Goal: Communication & Community: Answer question/provide support

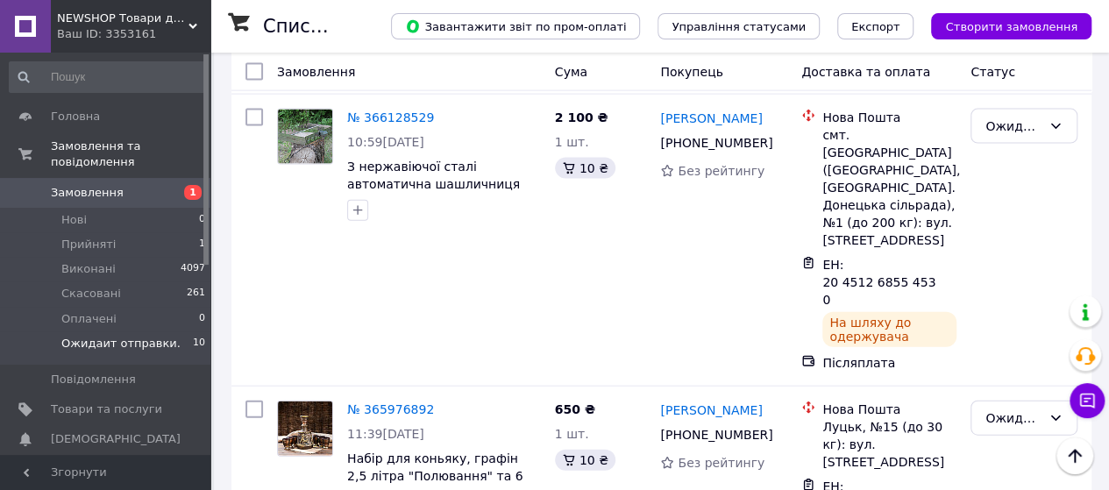
scroll to position [1883, 0]
click at [1084, 391] on button "Чат з покупцем" at bounding box center [1086, 400] width 35 height 35
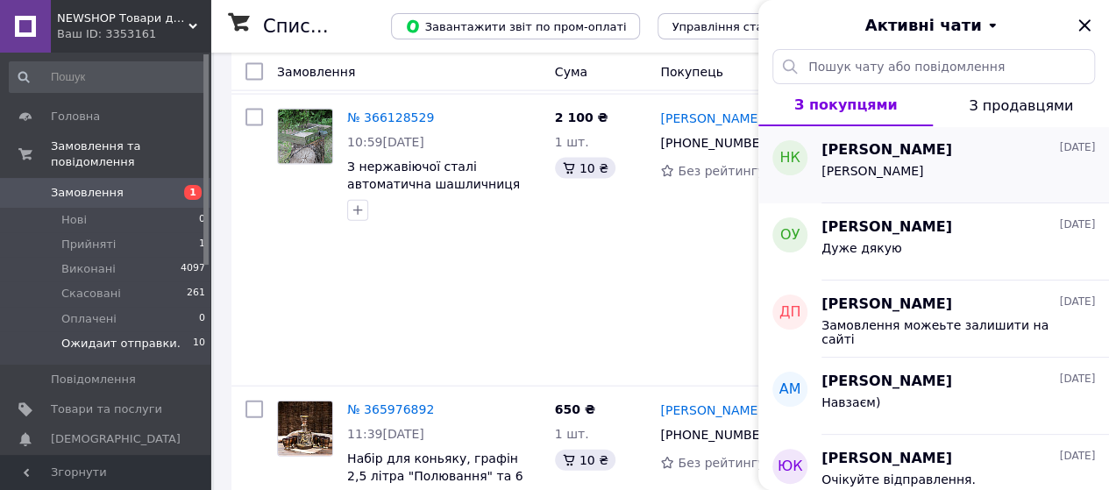
click at [899, 160] on div "[PERSON_NAME]" at bounding box center [957, 174] width 273 height 28
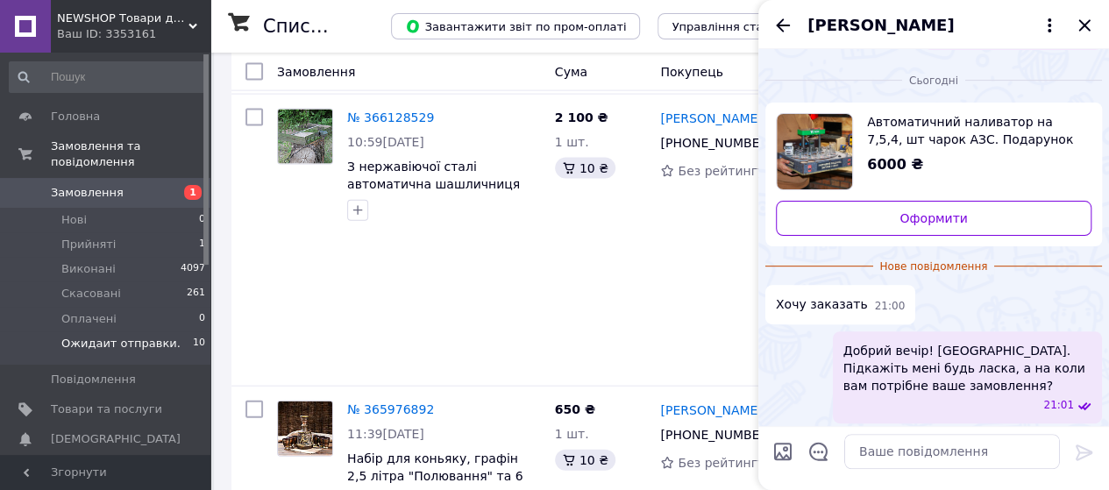
scroll to position [400, 0]
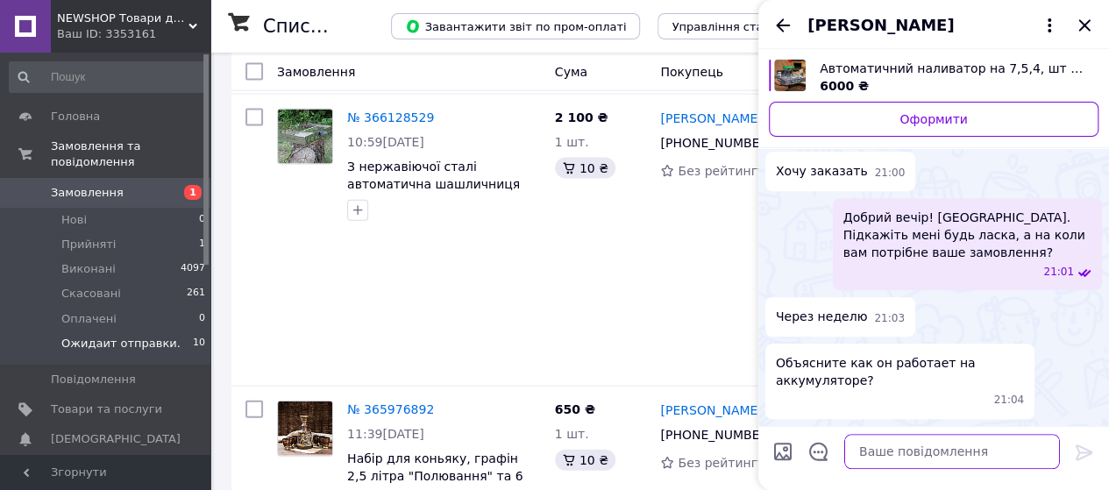
click at [884, 458] on textarea at bounding box center [952, 451] width 216 height 35
type textarea "Т"
type textarea "А ви можете мені подзвонити?"
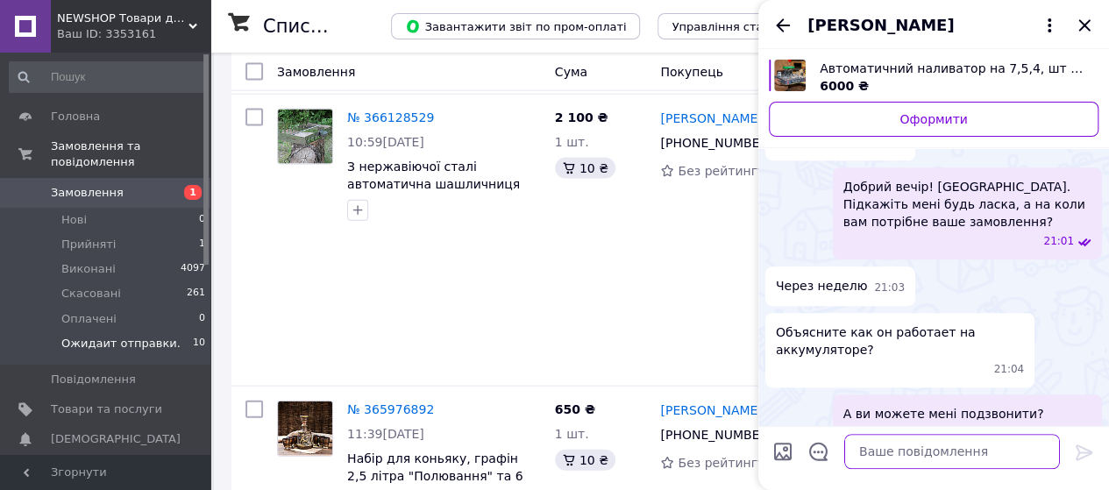
scroll to position [414, 0]
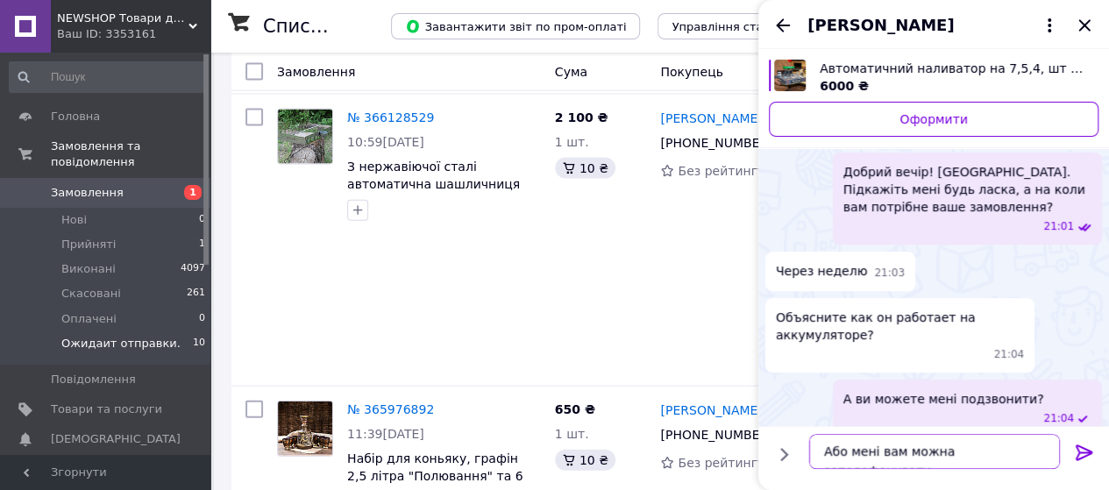
type textarea "Або мені вам можна зателефонувати?"
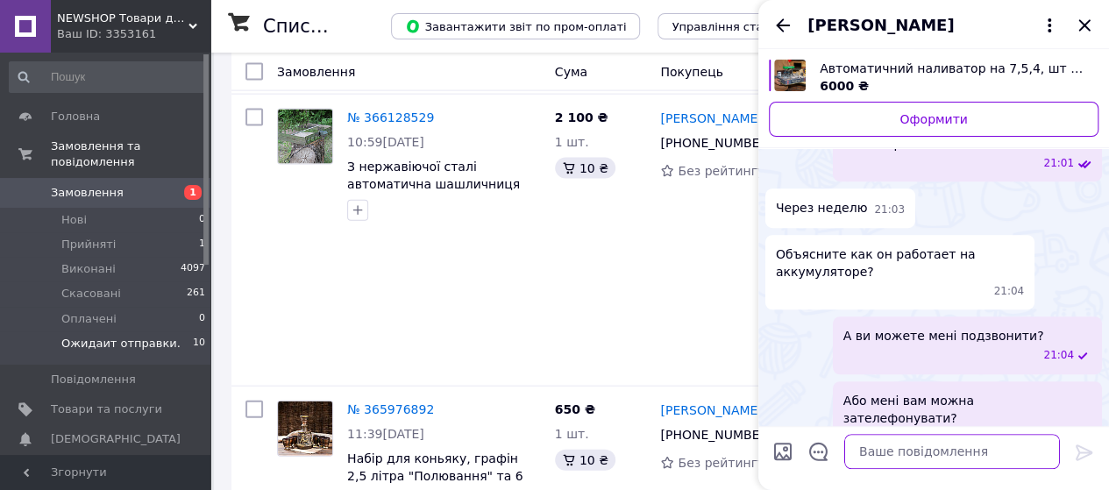
scroll to position [479, 0]
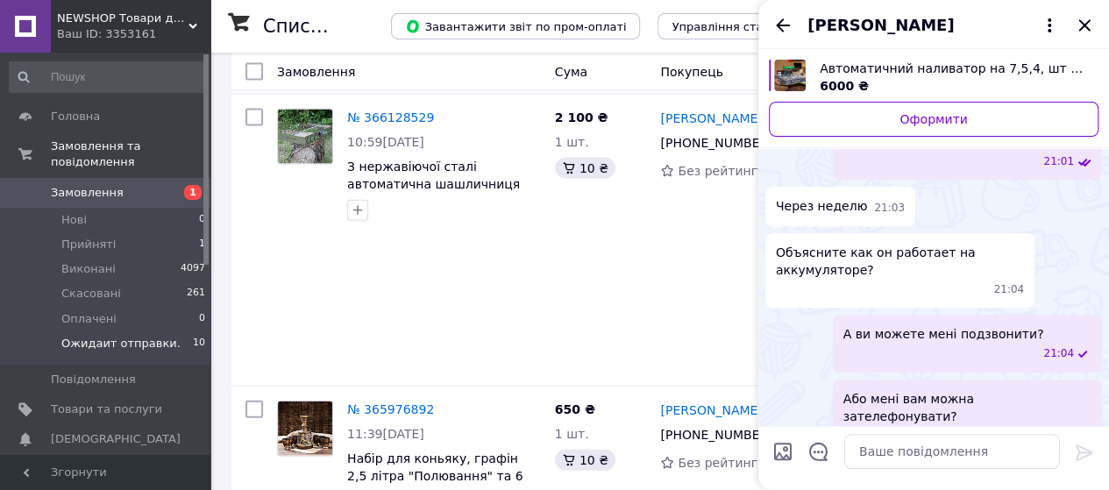
click at [871, 69] on span "Автоматичний наливатор на 7,5,4, шт чарок АЗС. Подарунок для кума, брата, чолов…" at bounding box center [952, 69] width 265 height 18
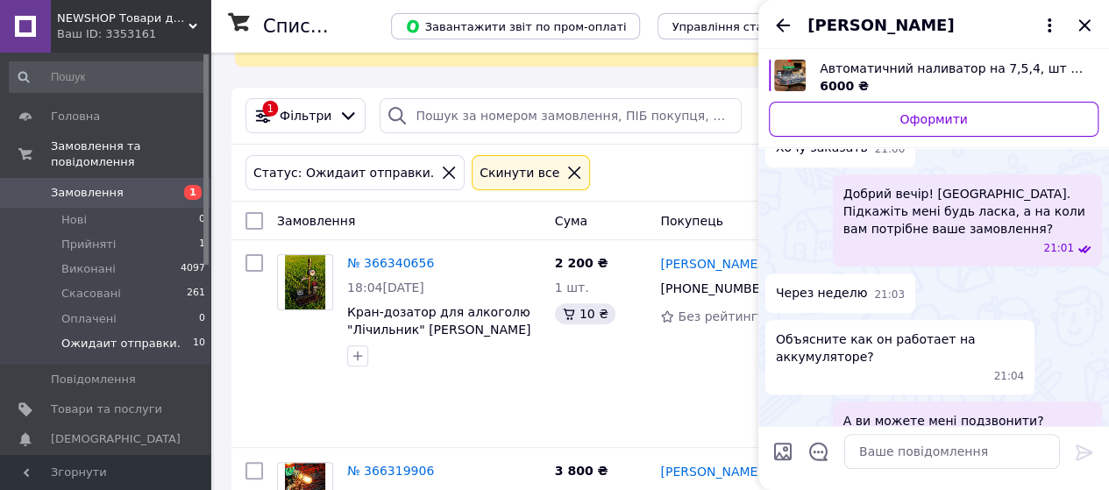
scroll to position [525, 0]
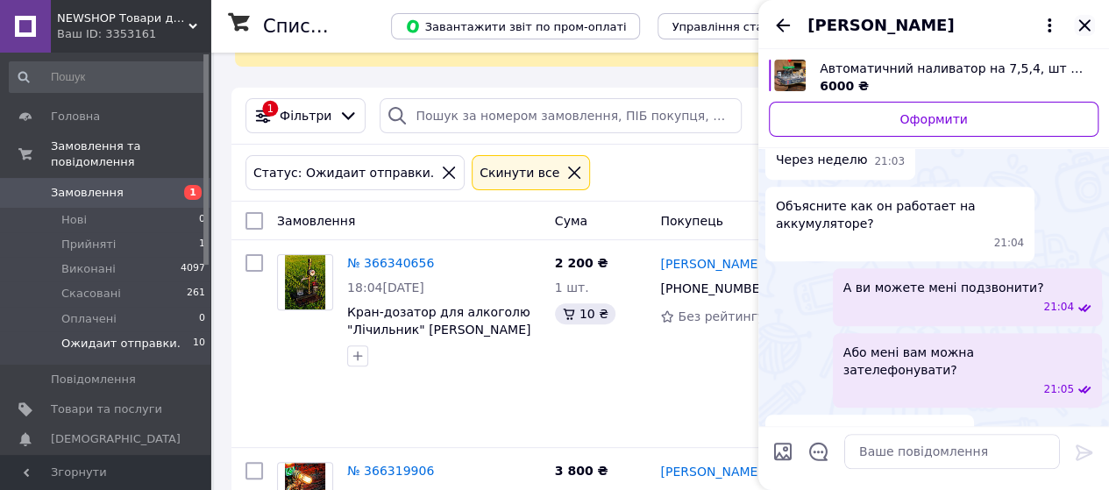
click at [1083, 23] on icon "Закрити" at bounding box center [1084, 25] width 21 height 21
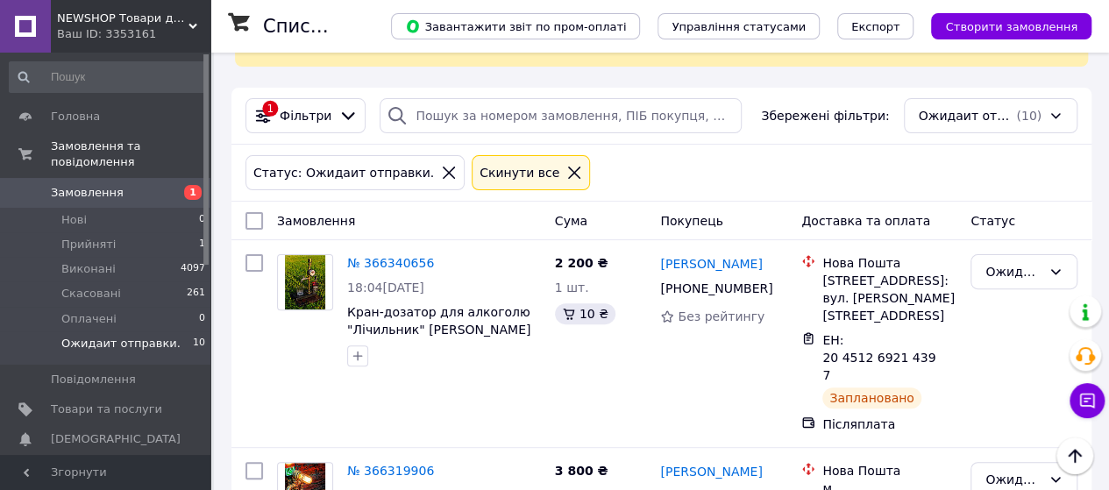
click at [443, 168] on icon at bounding box center [449, 173] width 12 height 12
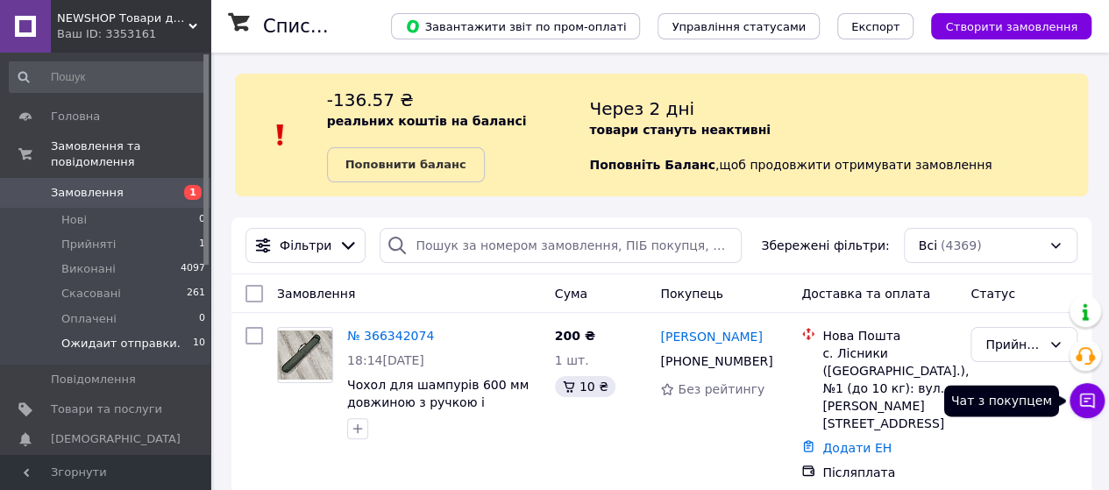
click at [1085, 396] on icon at bounding box center [1087, 401] width 18 height 18
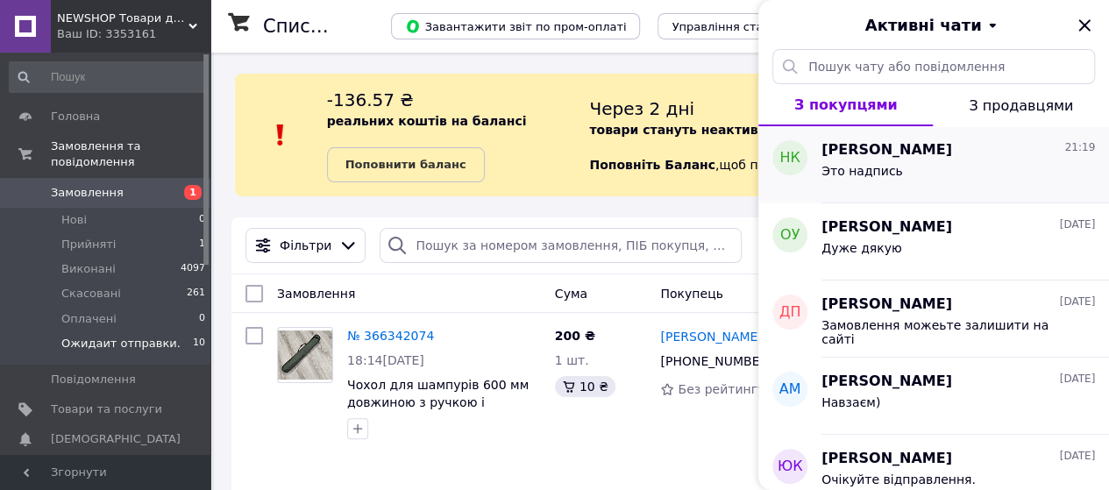
click at [870, 160] on div "Это надпись" at bounding box center [957, 174] width 273 height 28
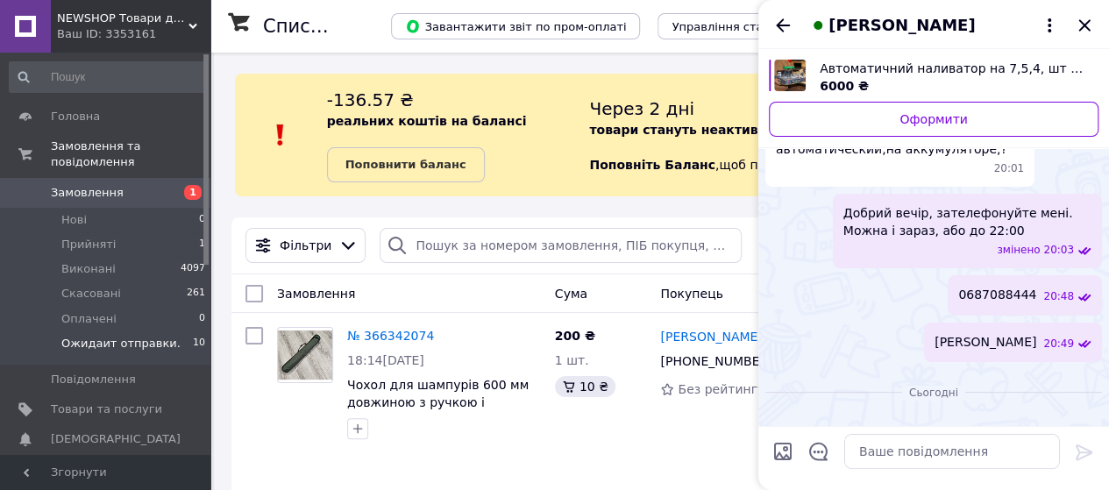
scroll to position [730, 0]
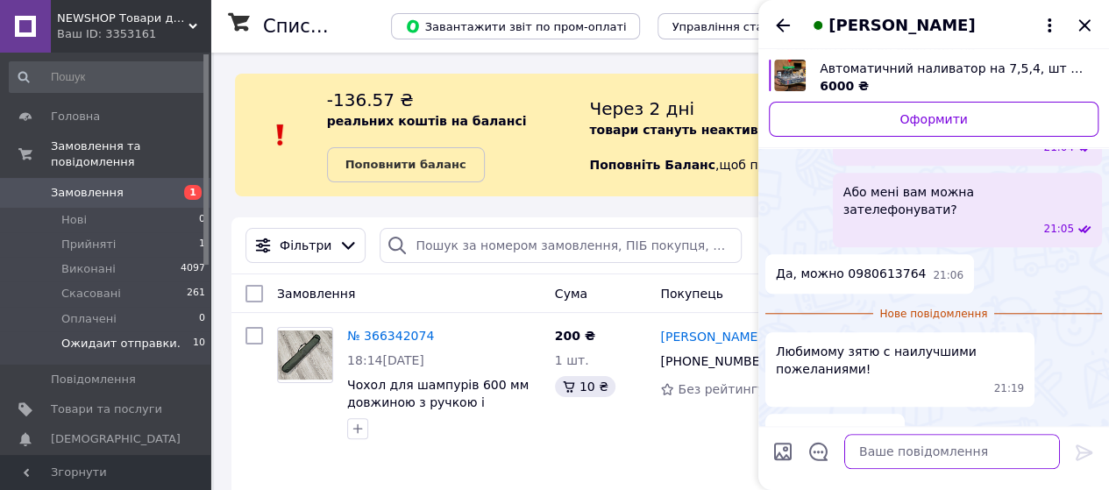
click at [882, 447] on textarea at bounding box center [952, 451] width 216 height 35
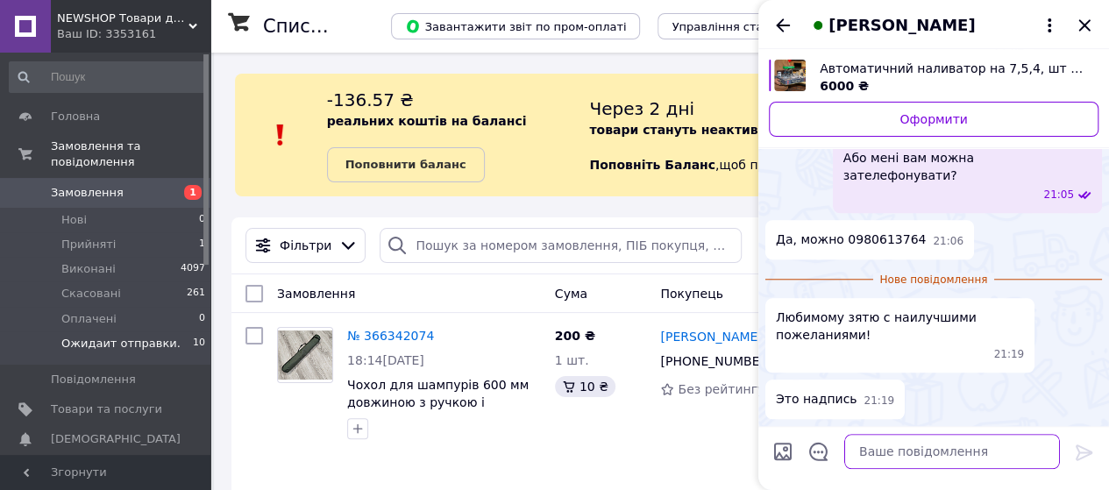
scroll to position [685, 0]
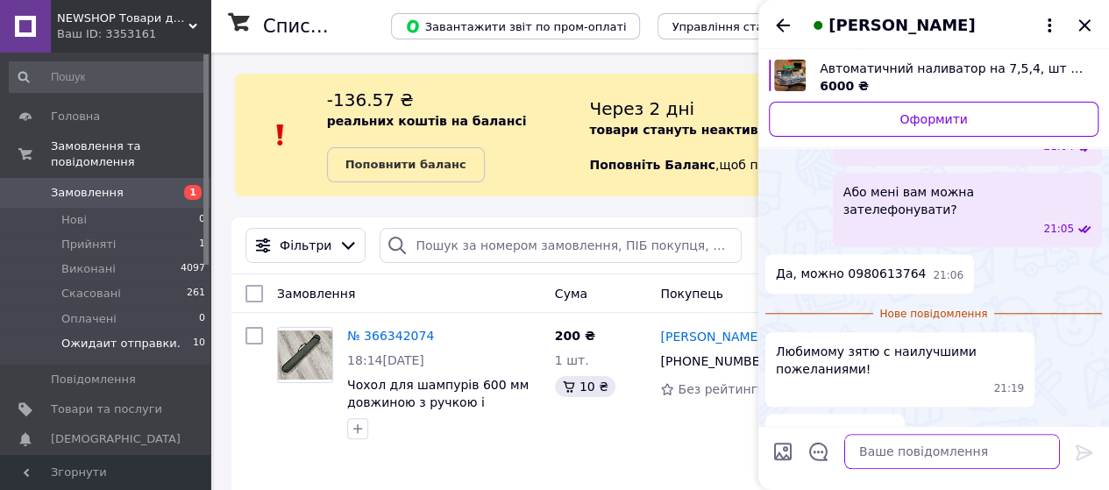
click at [873, 454] on textarea at bounding box center [952, 451] width 216 height 35
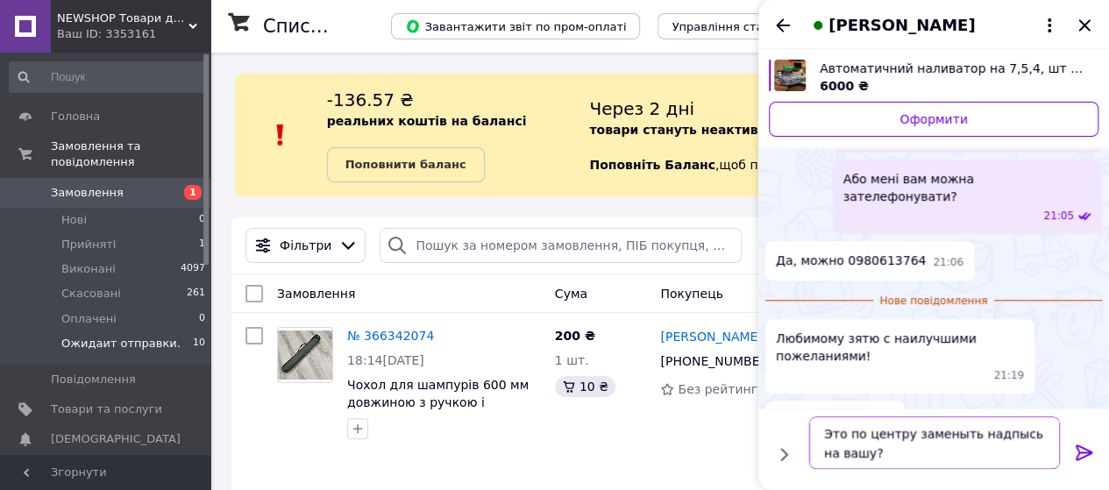
scroll to position [703, 0]
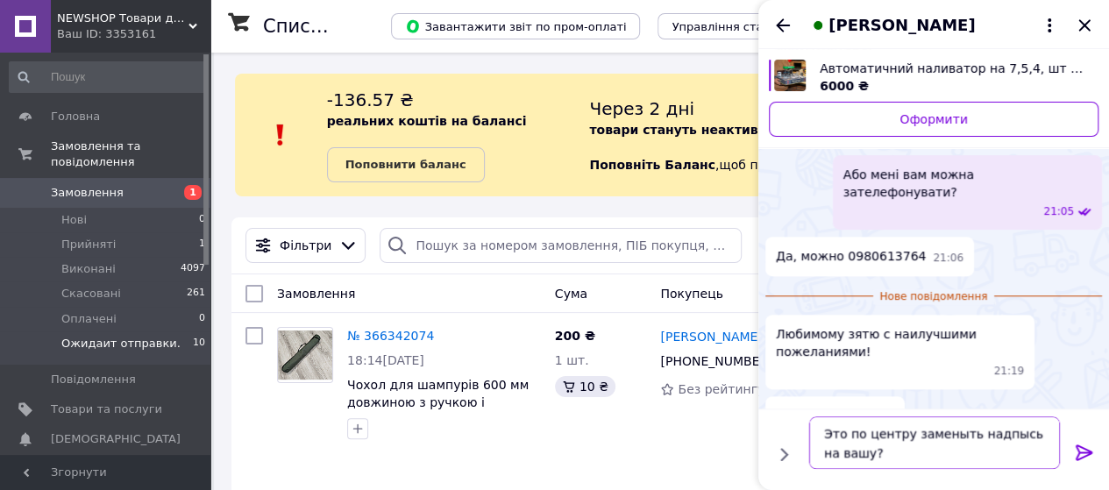
click at [939, 443] on textarea "Это по центру заменыть надпысь на вашу?" at bounding box center [934, 442] width 251 height 53
click at [990, 439] on textarea "Это по центру заменить надпысь на вашу?" at bounding box center [934, 442] width 251 height 53
type textarea "Это по центру заменить надпись на вашу?"
click at [1076, 451] on icon at bounding box center [1084, 452] width 21 height 21
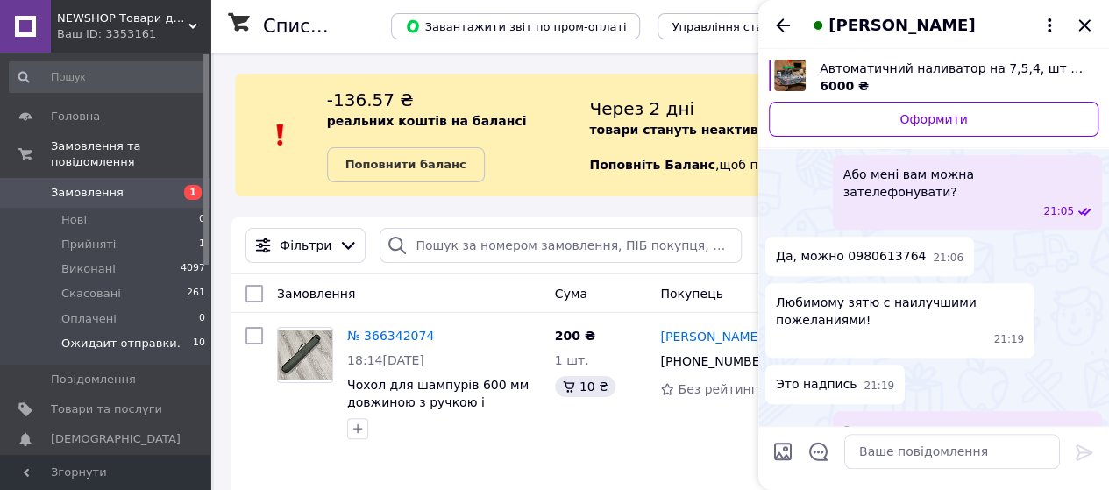
scroll to position [717, 0]
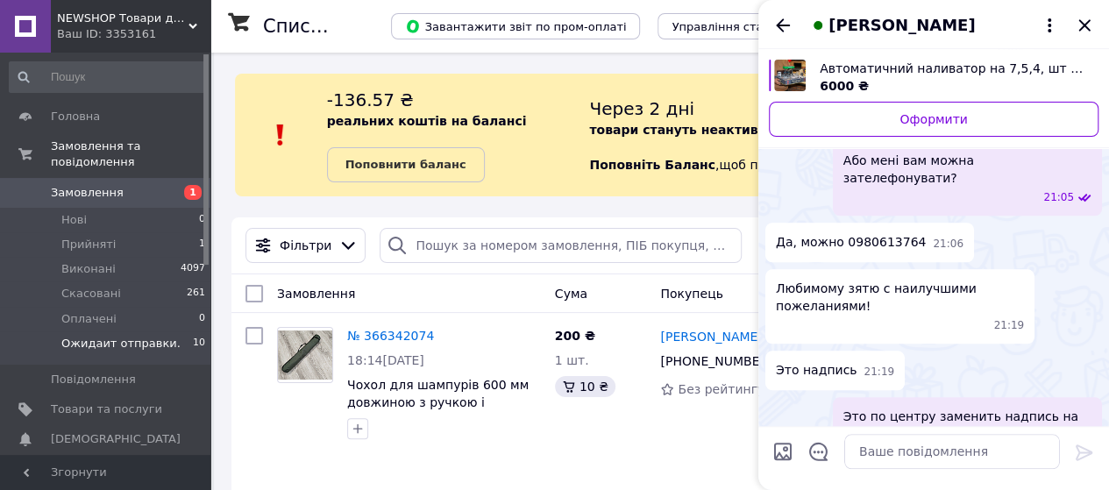
click at [784, 451] on input "Завантажити файли" at bounding box center [782, 451] width 21 height 21
type input "C:\fakepath\Screenshot_24.png"
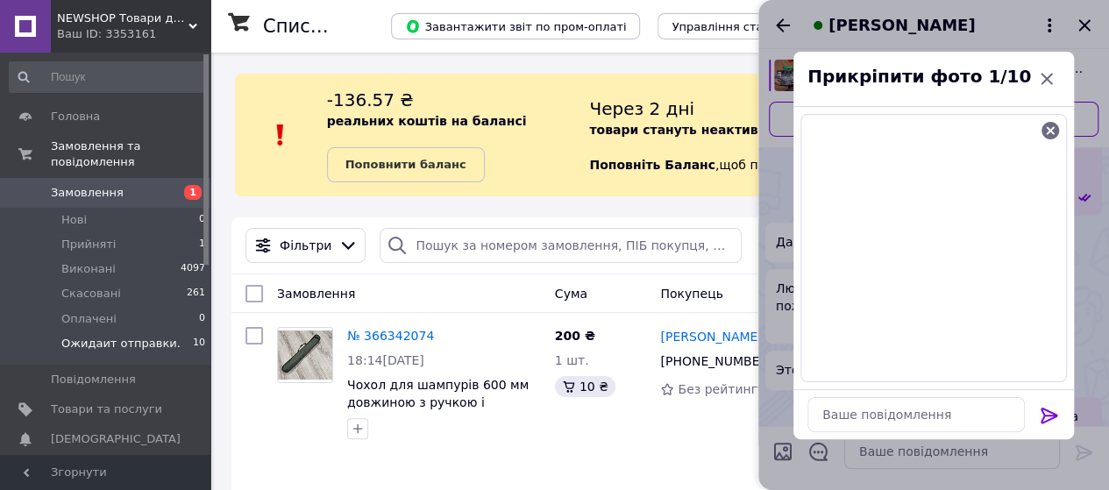
click at [1048, 409] on icon at bounding box center [1049, 416] width 17 height 16
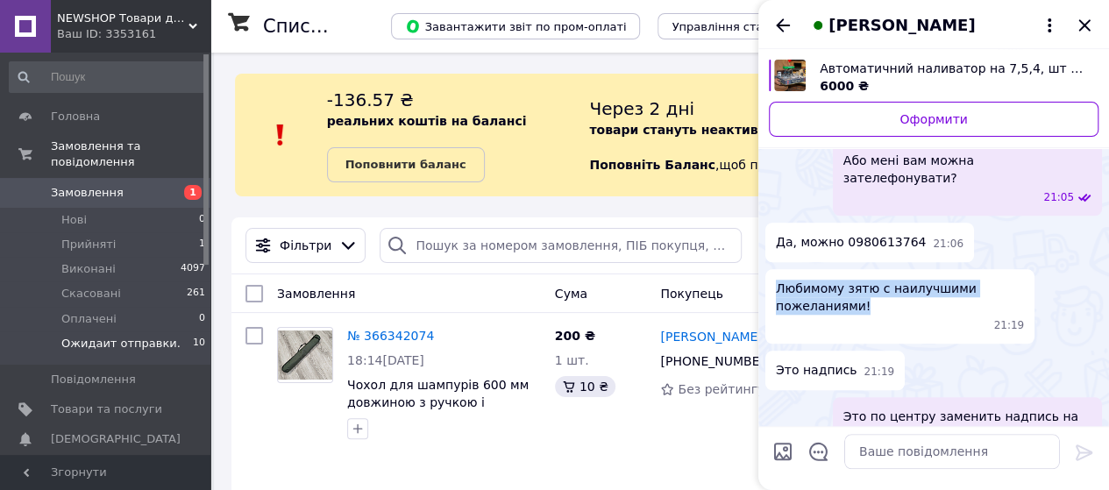
drag, startPoint x: 849, startPoint y: 273, endPoint x: 776, endPoint y: 258, distance: 74.3
click at [776, 280] on span "Любимому зятю с наилучшими пожеланиями!" at bounding box center [900, 297] width 248 height 35
copy span "Любимому зятю с наилучшими пожеланиями!"
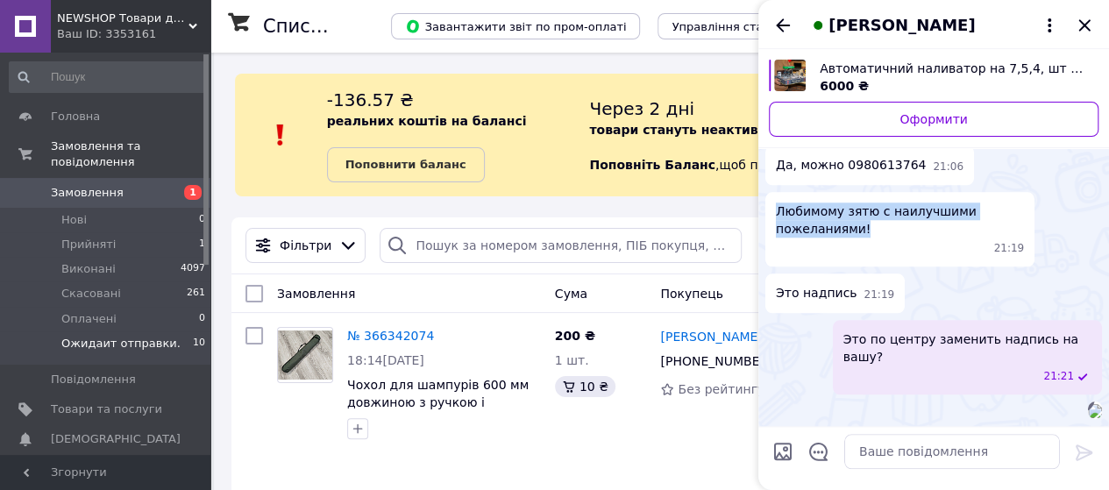
scroll to position [984, 0]
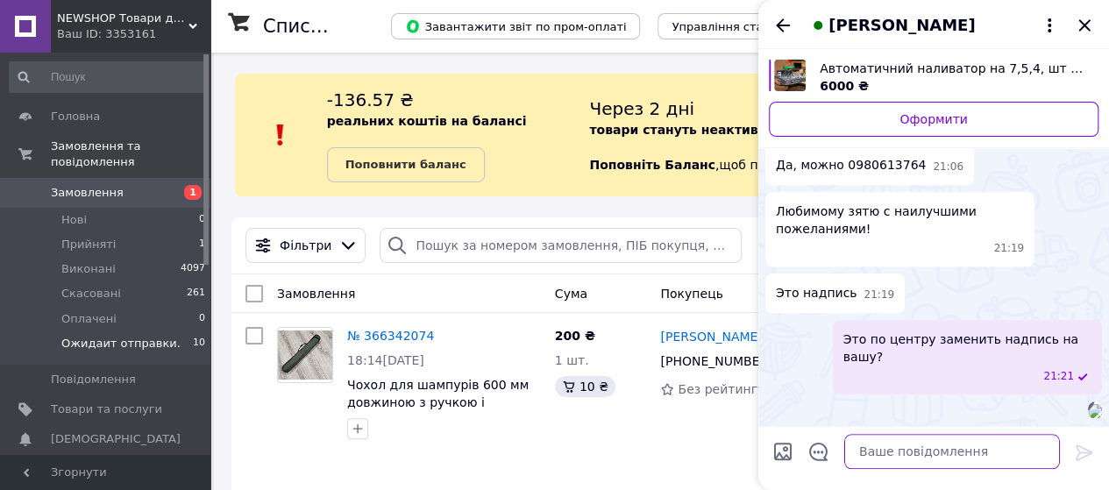
paste textarea "Любимому зятю с наилучшими пожеланиями!"
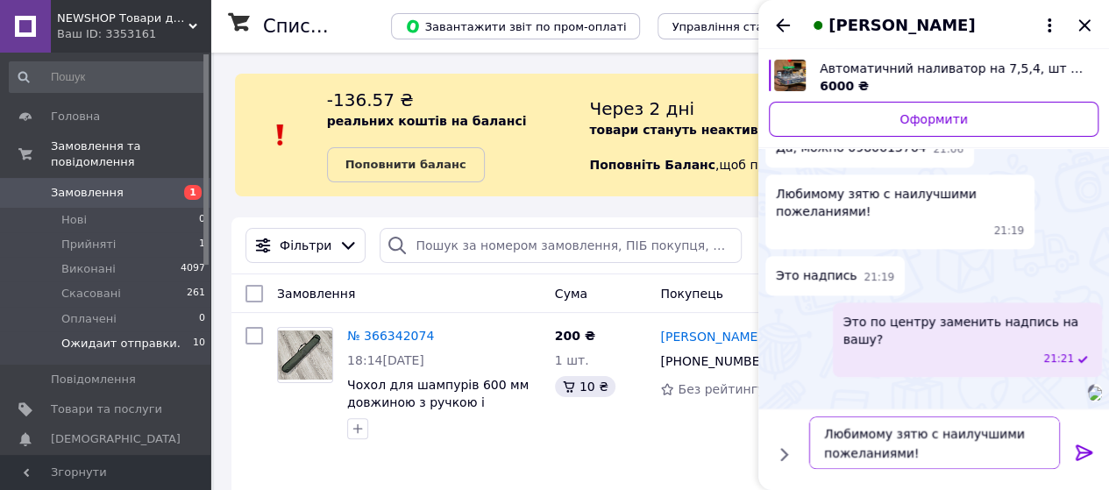
type textarea "Любимому зятю с наилучшими пожеланиями!"
drag, startPoint x: 1083, startPoint y: 451, endPoint x: 904, endPoint y: 328, distance: 217.4
click at [1081, 451] on icon at bounding box center [1084, 452] width 21 height 21
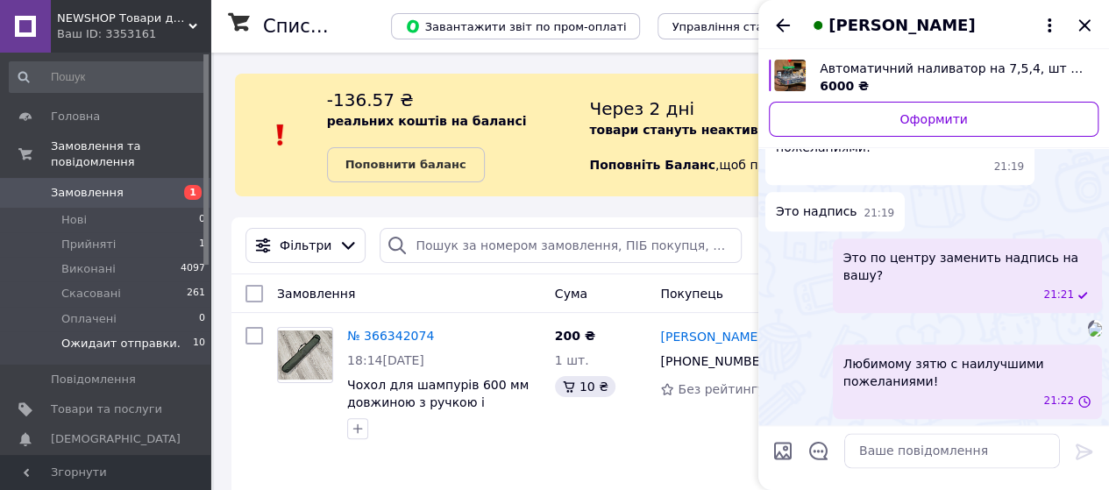
scroll to position [1065, 0]
click at [870, 448] on textarea at bounding box center [952, 451] width 216 height 35
type textarea "Т"
click at [887, 456] on textarea "Всё правиньо я понял?" at bounding box center [934, 451] width 251 height 35
click at [893, 451] on textarea "Всё правильо я понял?" at bounding box center [934, 451] width 251 height 35
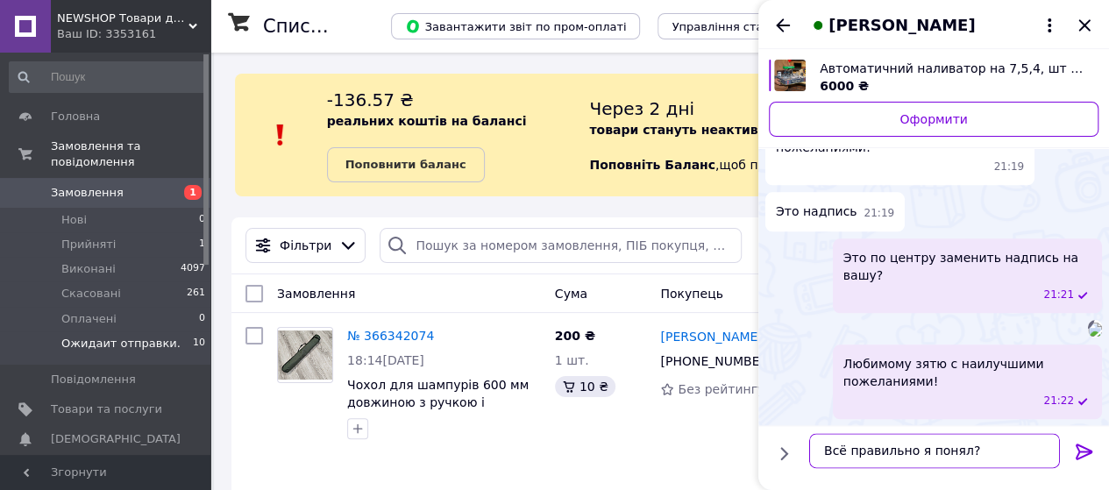
type textarea "Всё правильно я понял?"
click at [1085, 447] on icon at bounding box center [1084, 452] width 21 height 21
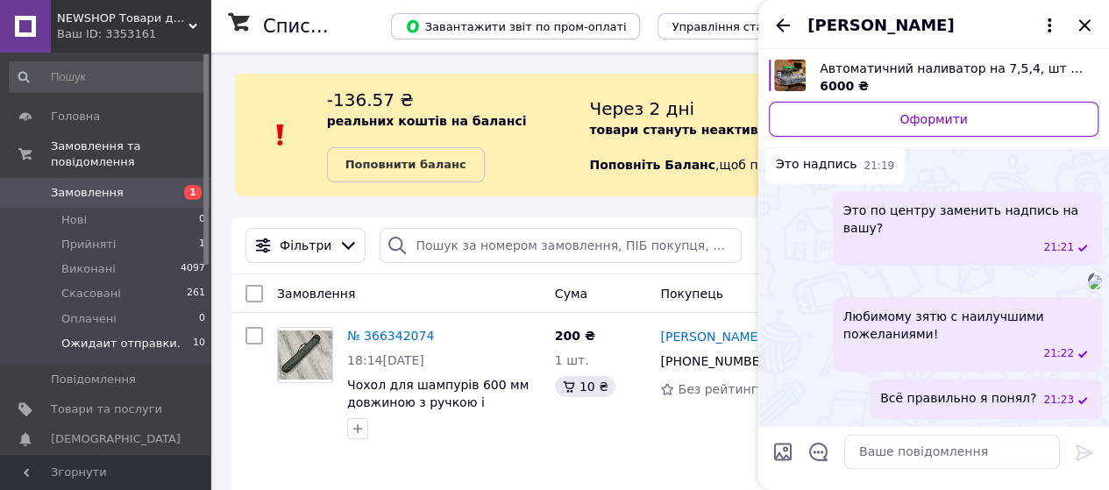
scroll to position [1112, 0]
click at [1081, 24] on icon "Закрити" at bounding box center [1084, 25] width 21 height 21
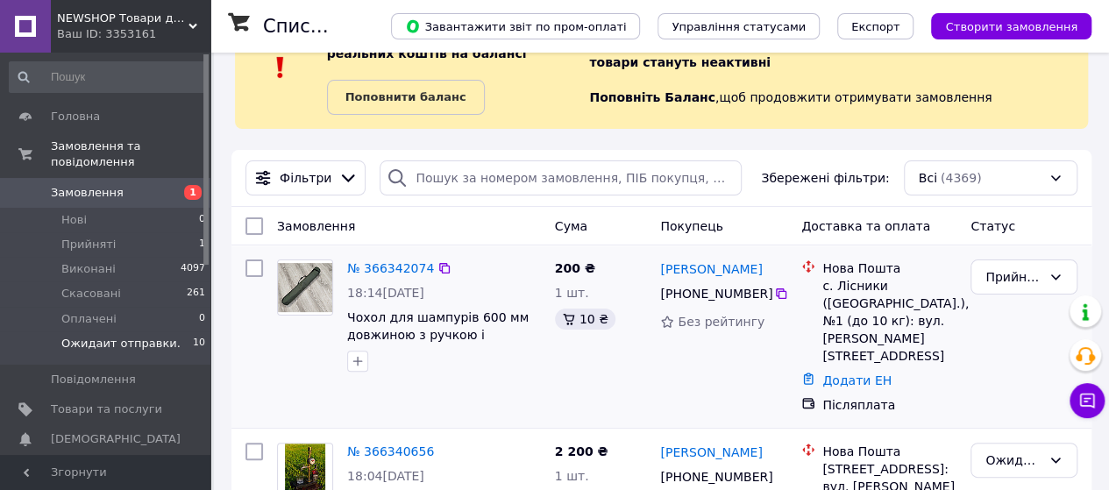
scroll to position [88, 0]
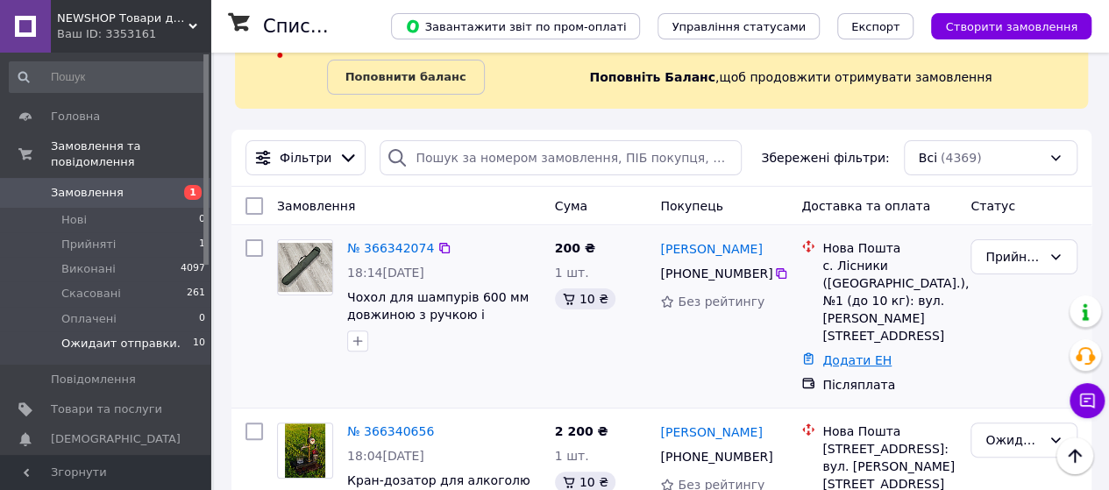
click at [837, 353] on link "Додати ЕН" at bounding box center [856, 360] width 69 height 14
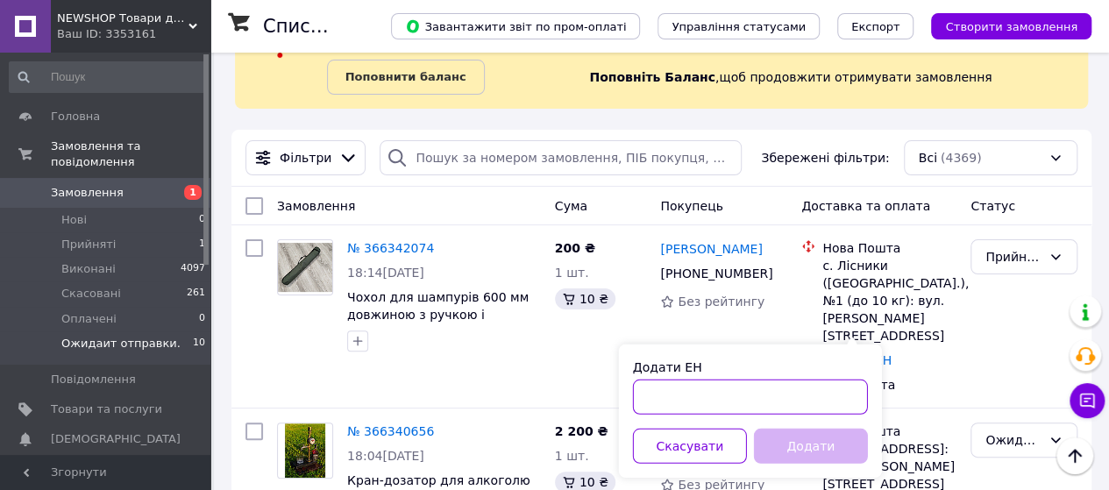
paste input "20451269278393"
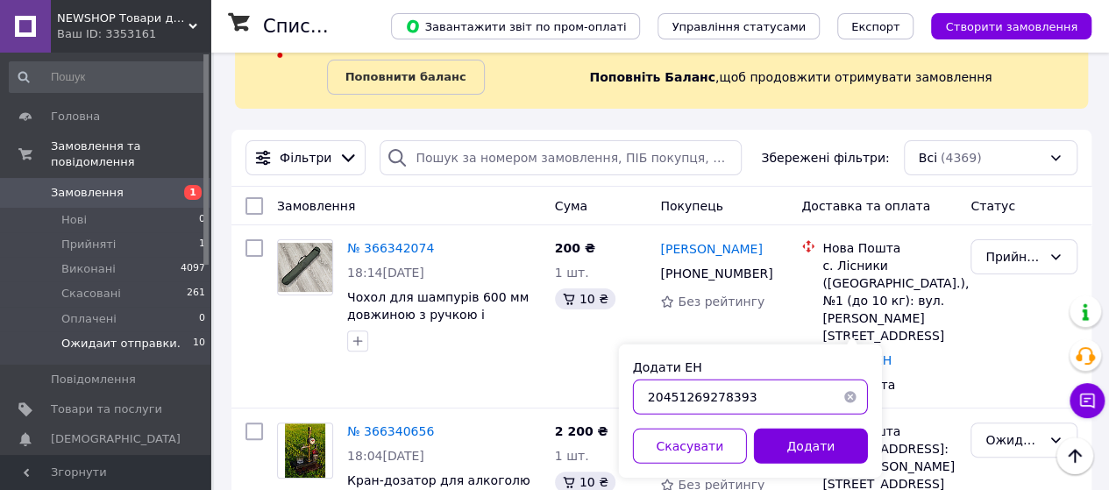
type input "20451269278393"
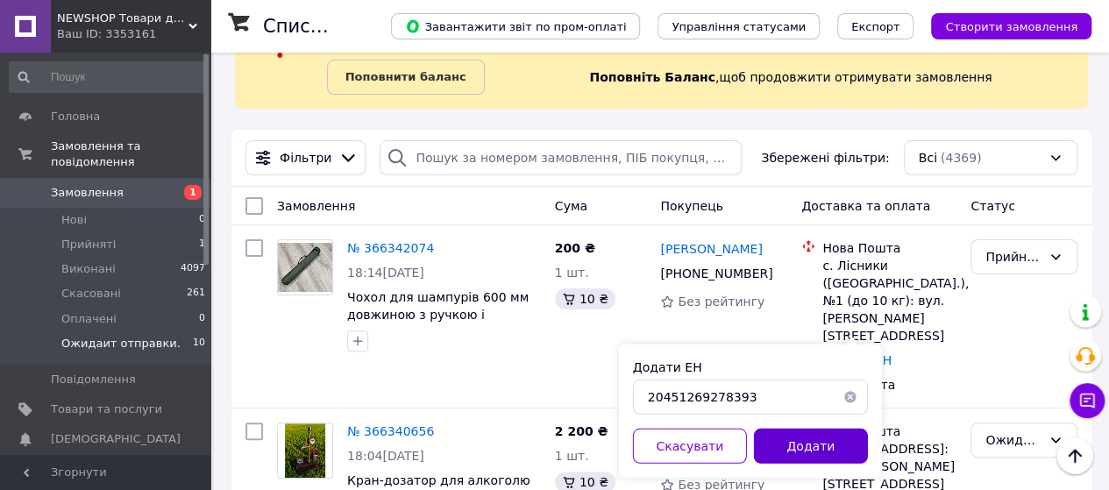
click at [803, 440] on button "Додати" at bounding box center [811, 446] width 114 height 35
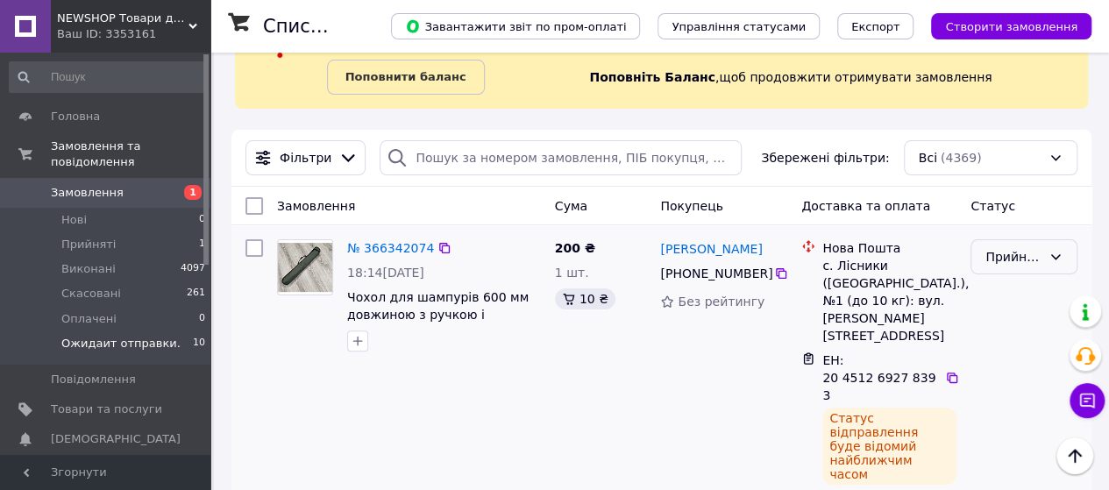
click at [1022, 252] on div "Прийнято" at bounding box center [1013, 256] width 56 height 19
click at [993, 390] on li "Ожидаит отправки." at bounding box center [1023, 397] width 105 height 49
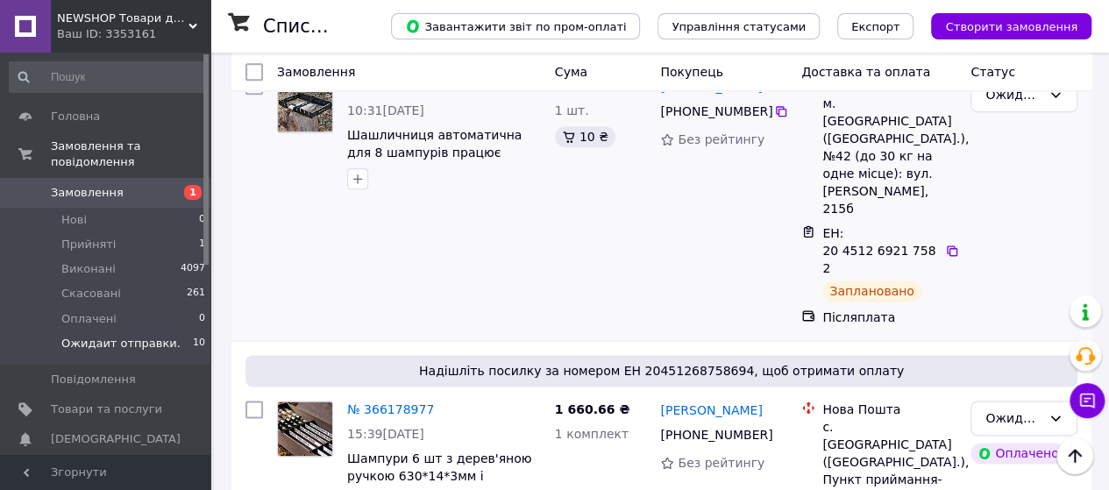
scroll to position [1140, 0]
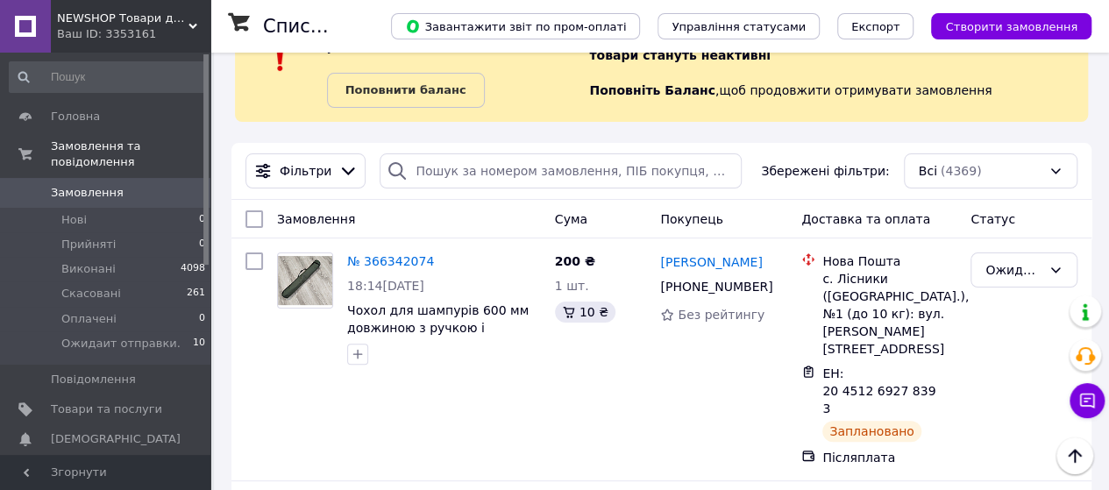
scroll to position [60, 0]
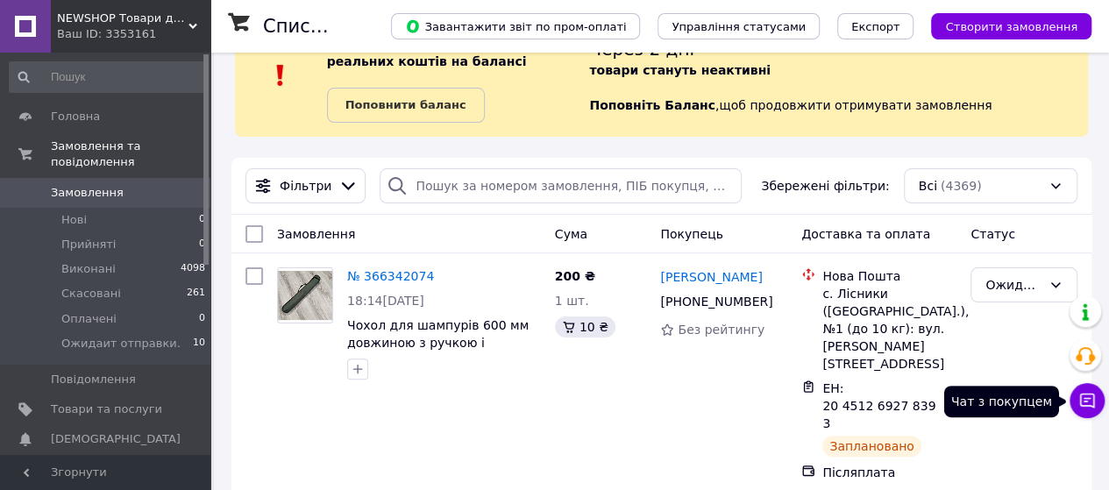
click at [1083, 399] on icon at bounding box center [1087, 401] width 18 height 18
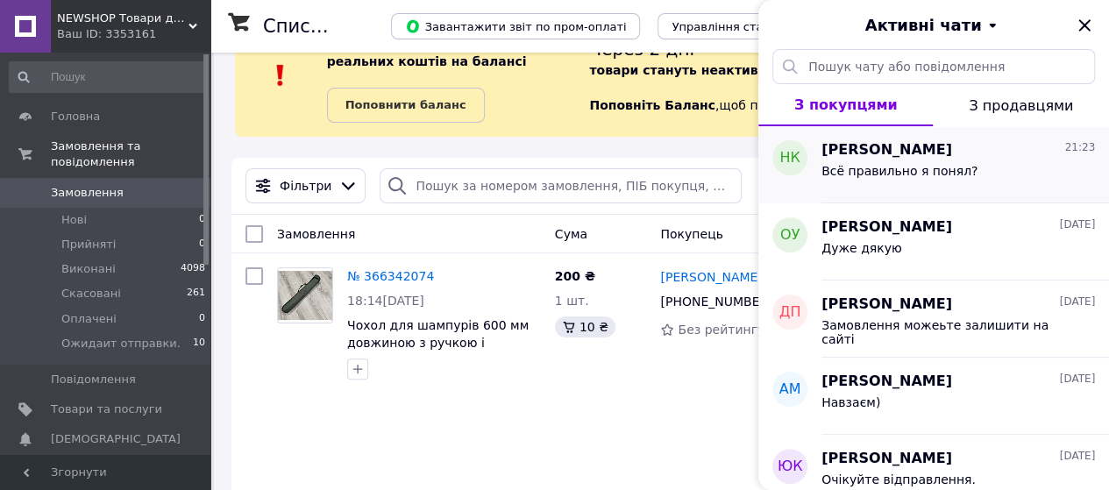
click at [924, 160] on div "Всё правильно я понял?" at bounding box center [957, 174] width 273 height 28
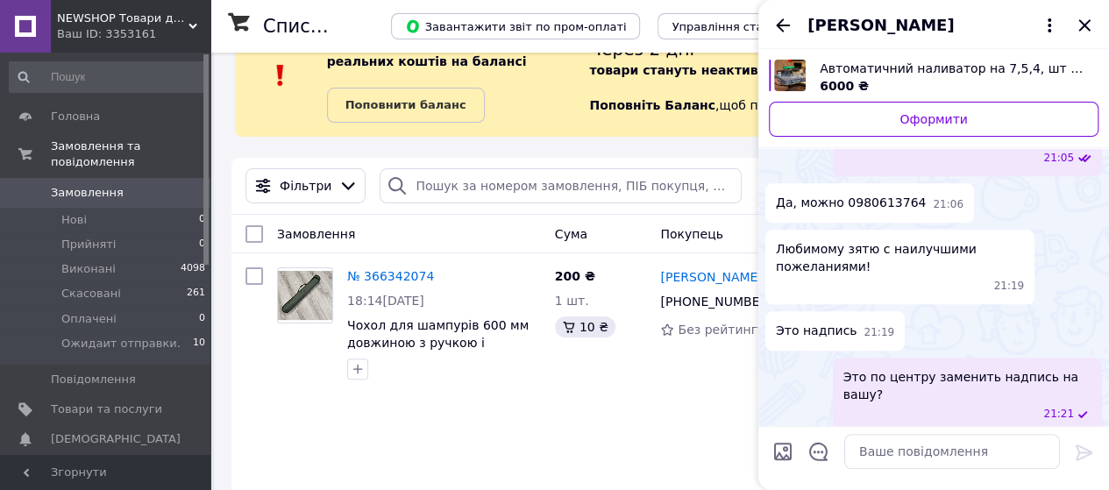
scroll to position [673, 0]
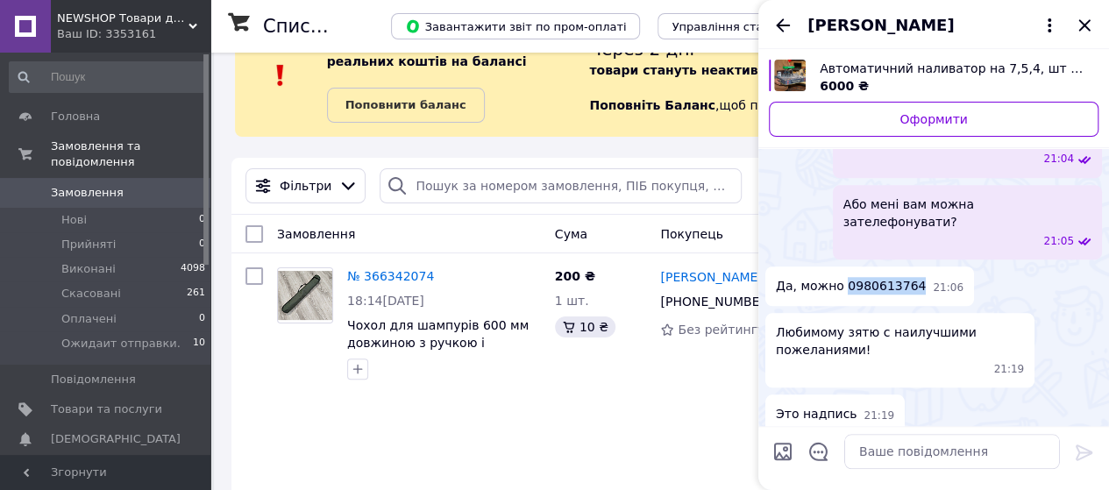
drag, startPoint x: 906, startPoint y: 250, endPoint x: 842, endPoint y: 252, distance: 64.9
click at [842, 266] on div "Да, можно 0980613764 21:06" at bounding box center [869, 285] width 209 height 39
copy span "0980613764"
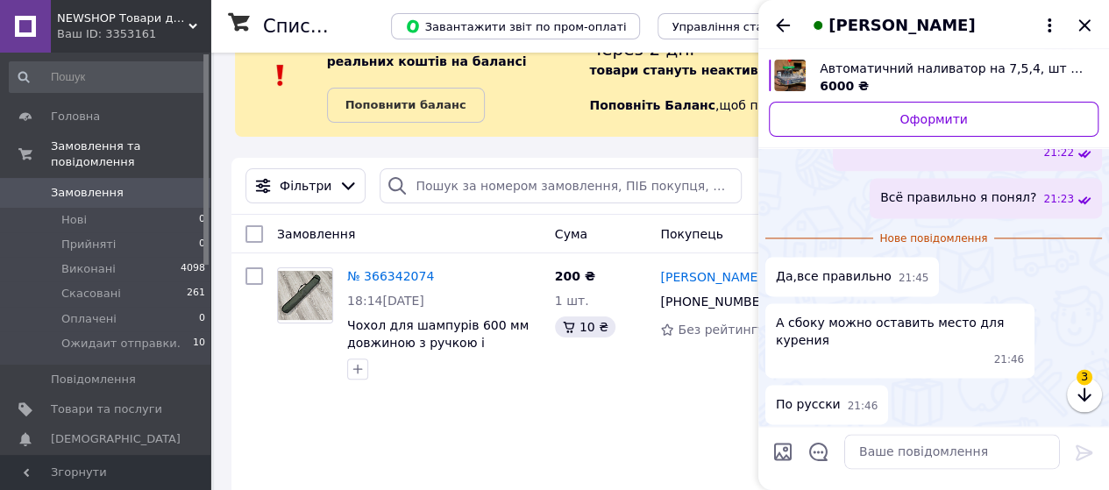
scroll to position [1301, 0]
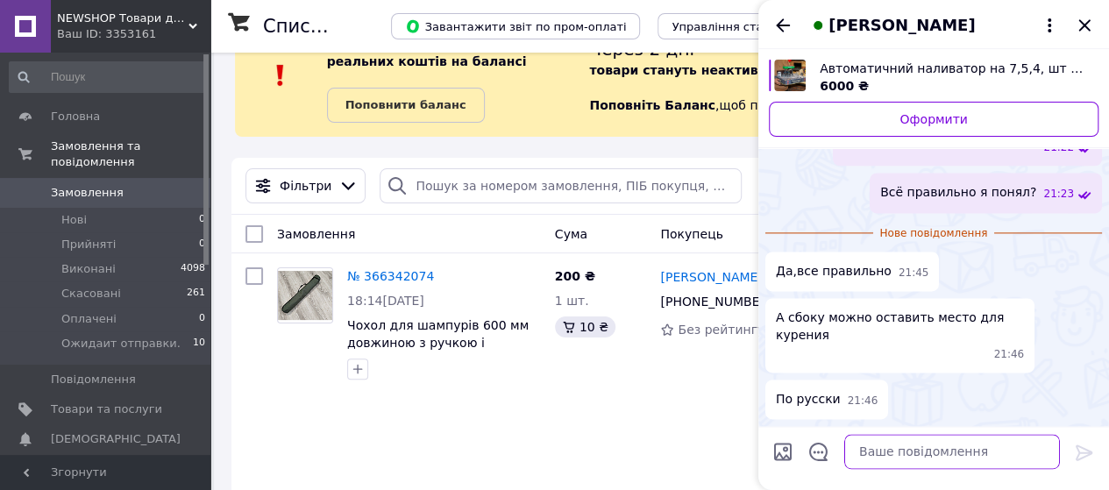
click at [878, 449] on textarea at bounding box center [952, 451] width 216 height 35
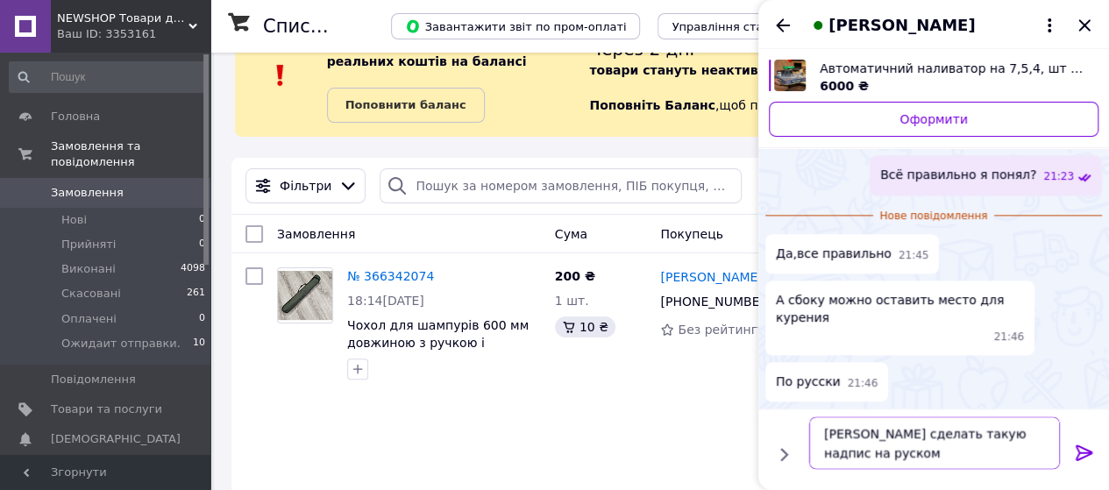
click at [992, 437] on textarea "[PERSON_NAME] сделать такую надпис на руском" at bounding box center [934, 442] width 251 height 53
click at [840, 455] on textarea "[PERSON_NAME] сделать такую надпись на руском" at bounding box center [934, 442] width 251 height 53
type textarea "[PERSON_NAME] сделать такую надпись на русском"
click at [1078, 448] on icon at bounding box center [1084, 452] width 21 height 21
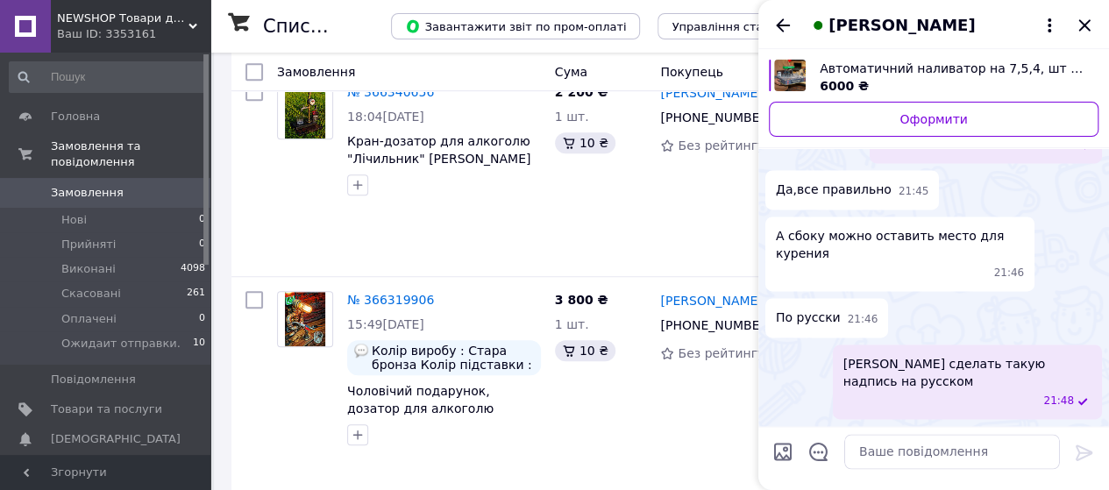
scroll to position [489, 0]
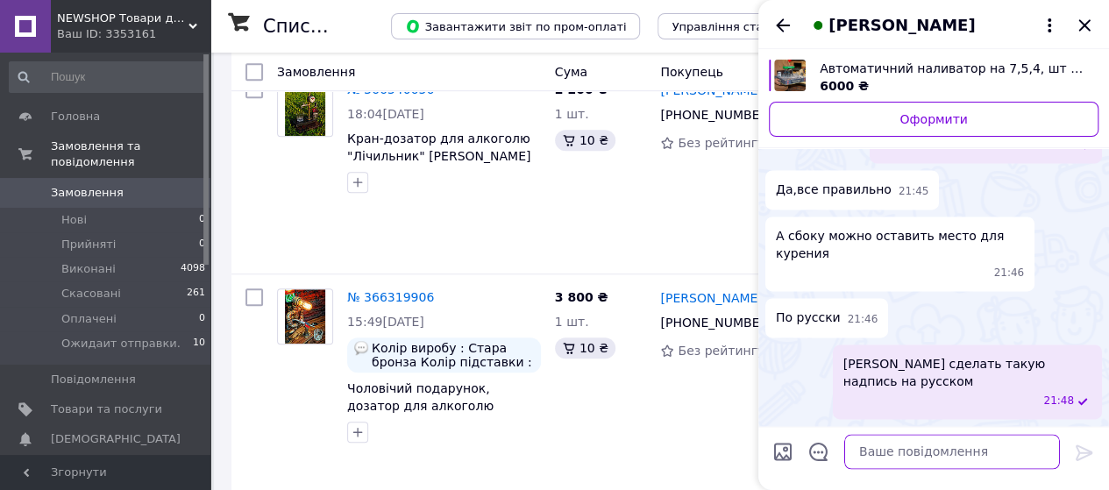
click at [898, 462] on textarea at bounding box center [952, 451] width 216 height 35
type textarea "Это надпись будет с права"
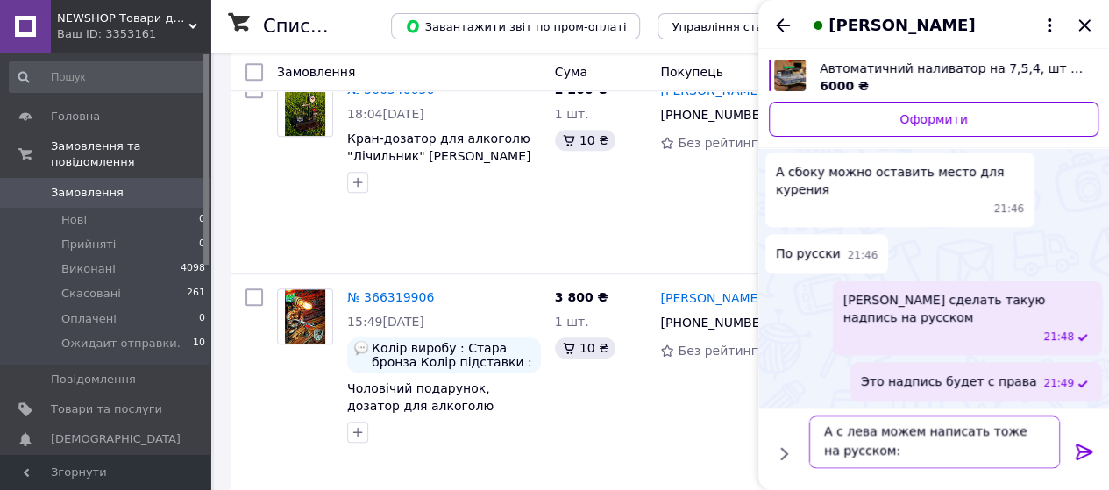
scroll to position [32, 0]
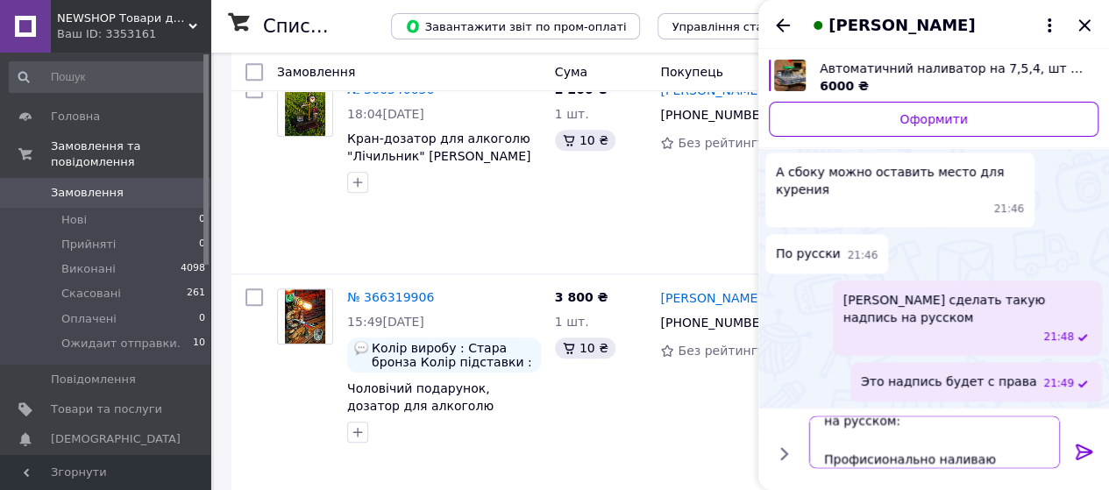
click at [884, 462] on textarea "А с лева можем написать тоже на русском: Профисионально наливаю" at bounding box center [934, 442] width 251 height 53
type textarea "А с лева можем написать тоже на русском: Профессионально наливаю"
drag, startPoint x: 1085, startPoint y: 451, endPoint x: 1060, endPoint y: 458, distance: 26.4
click at [1083, 451] on icon at bounding box center [1084, 452] width 21 height 21
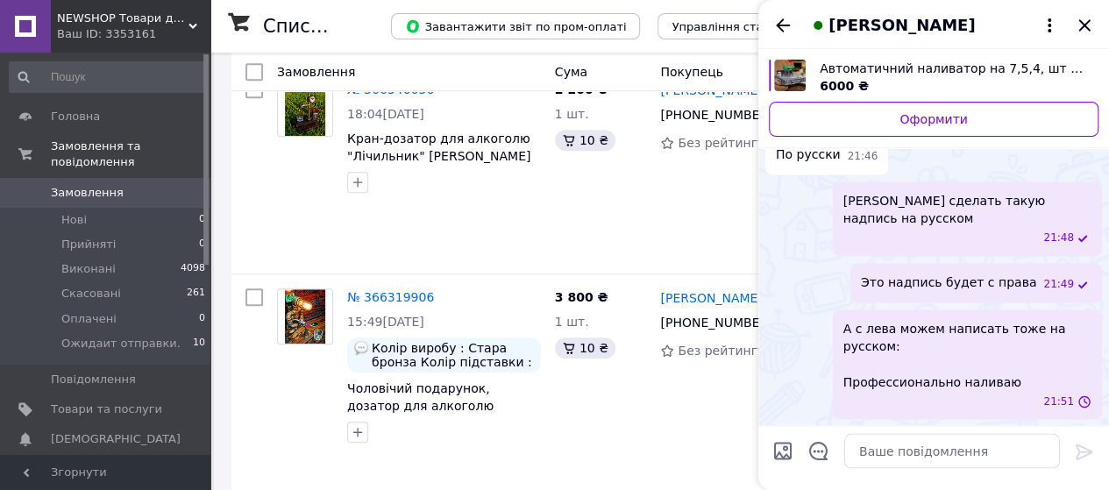
scroll to position [1479, 0]
click at [870, 456] on textarea at bounding box center [952, 451] width 216 height 35
type textarea "Подходит так?"
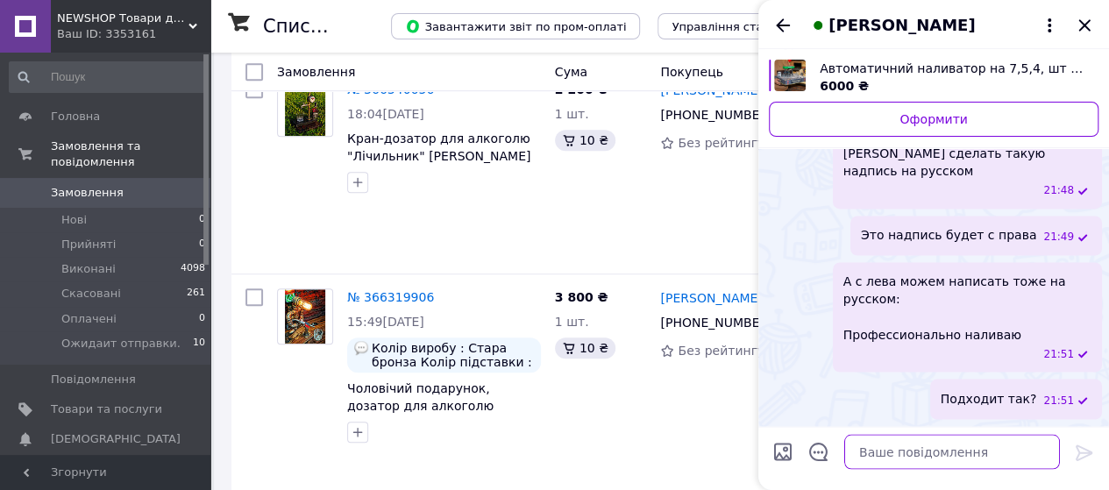
scroll to position [1525, 0]
type textarea "Или такую: Лучше всех наливаю"
click at [1084, 450] on icon at bounding box center [1084, 452] width 21 height 21
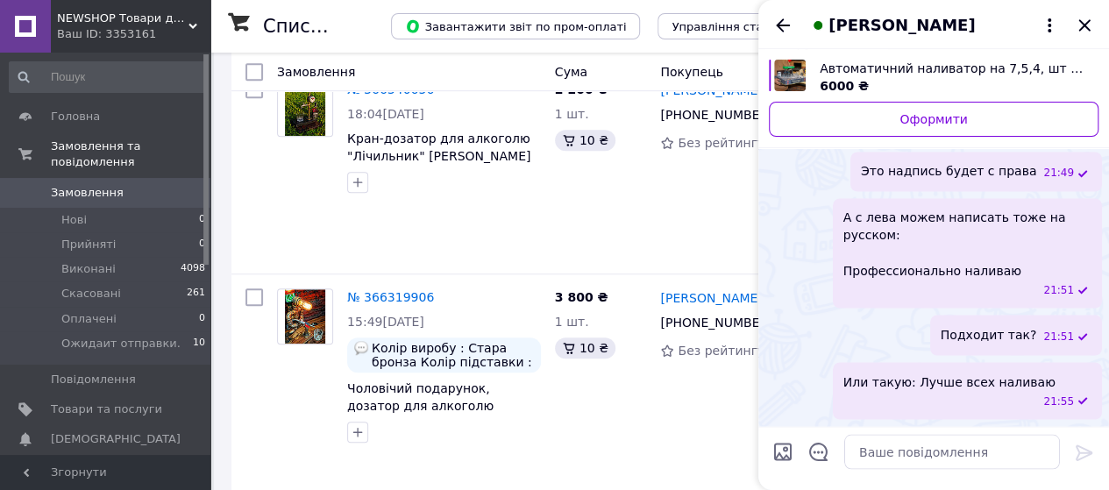
scroll to position [1572, 0]
click at [1085, 24] on icon "Закрити" at bounding box center [1083, 24] width 11 height 11
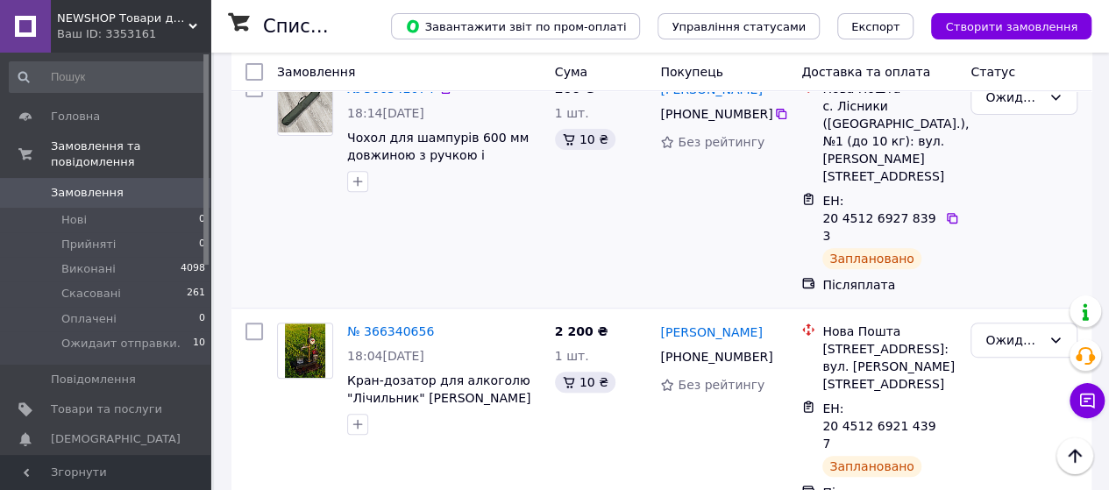
scroll to position [51, 0]
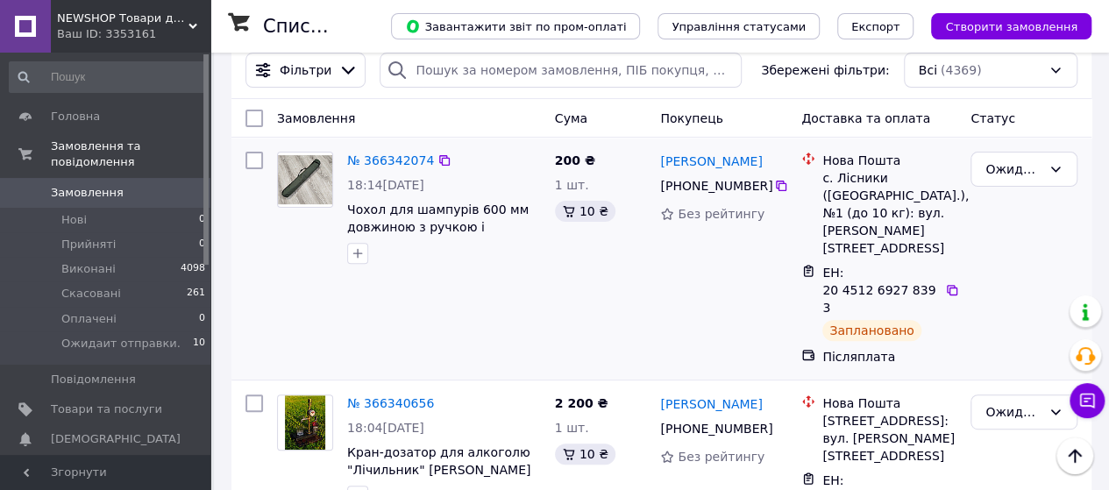
scroll to position [263, 0]
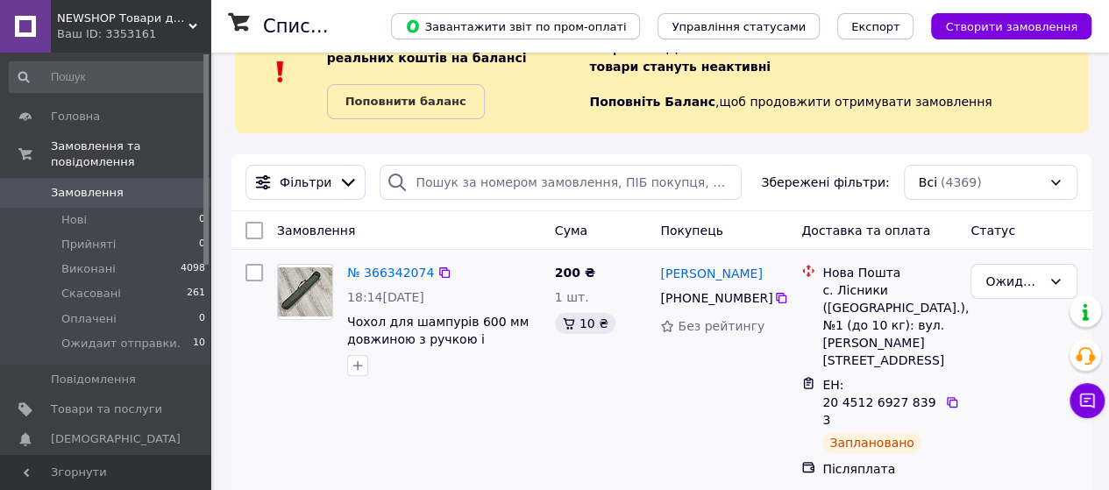
scroll to position [88, 0]
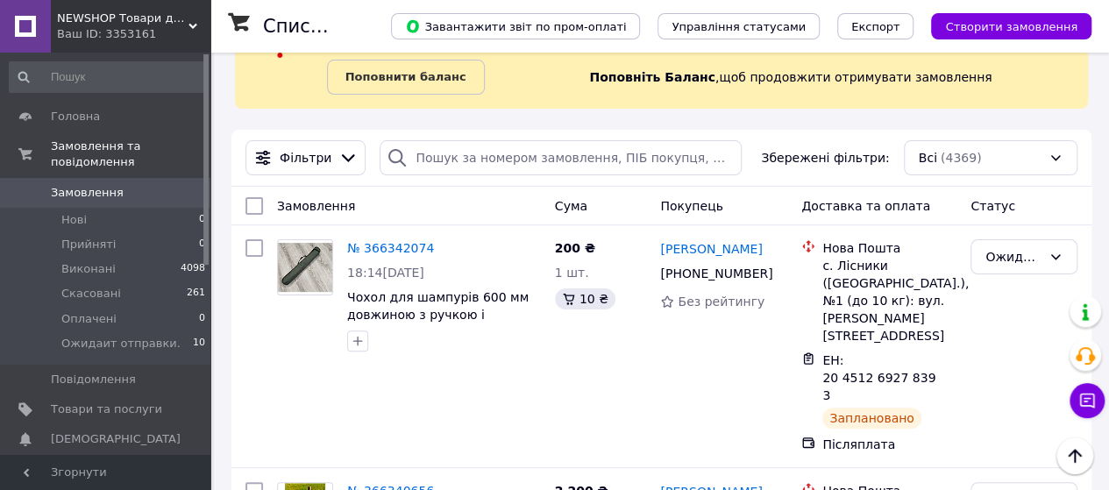
drag, startPoint x: 809, startPoint y: 355, endPoint x: 1095, endPoint y: 244, distance: 306.7
click at [1094, 393] on icon at bounding box center [1087, 401] width 18 height 18
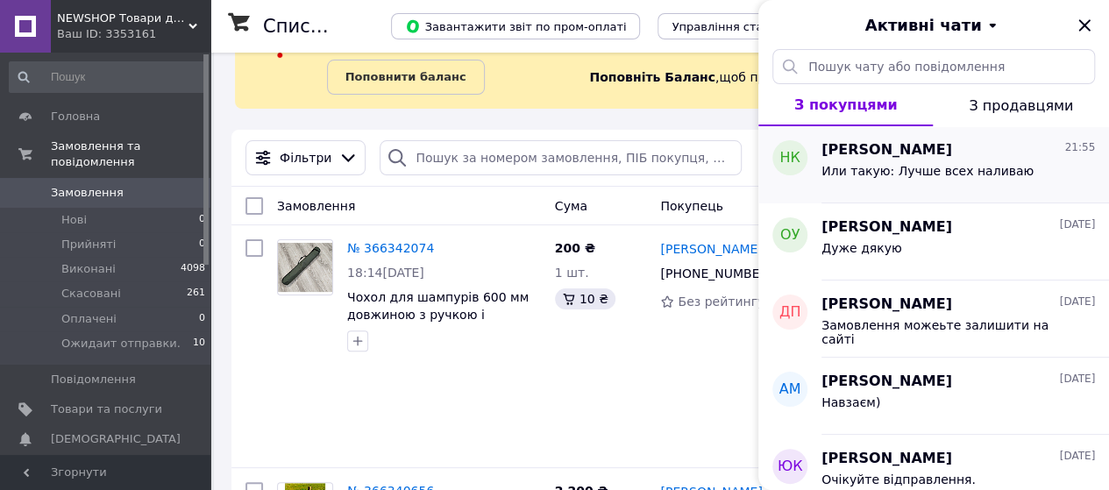
click at [882, 161] on div "Или такую: Лучше всех наливаю" at bounding box center [957, 174] width 273 height 28
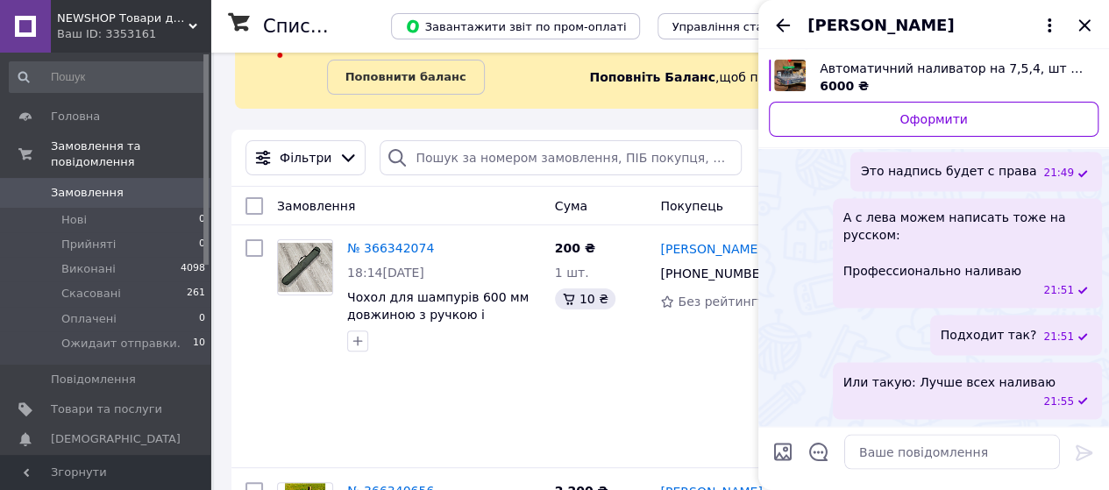
scroll to position [1572, 0]
click at [1083, 20] on icon "Закрити" at bounding box center [1084, 25] width 21 height 21
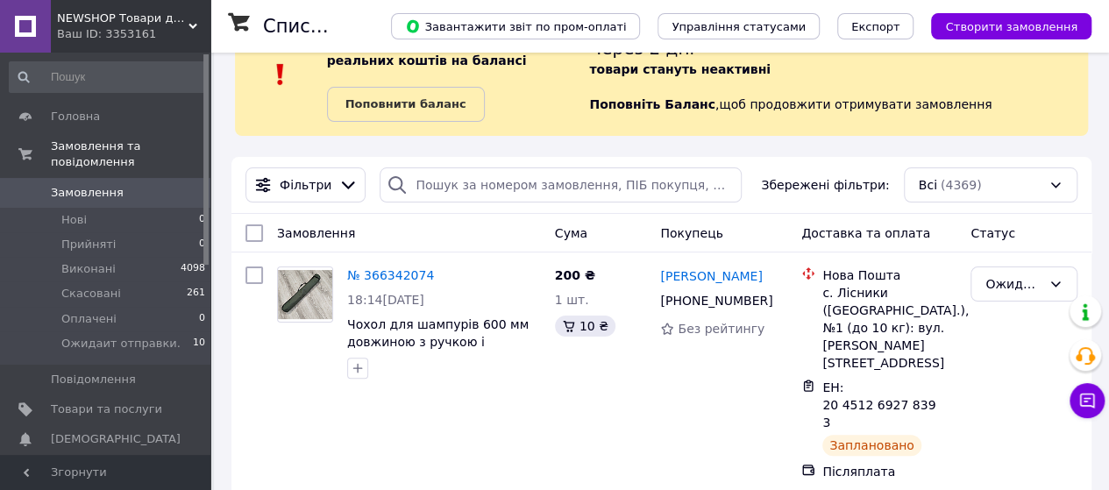
scroll to position [88, 0]
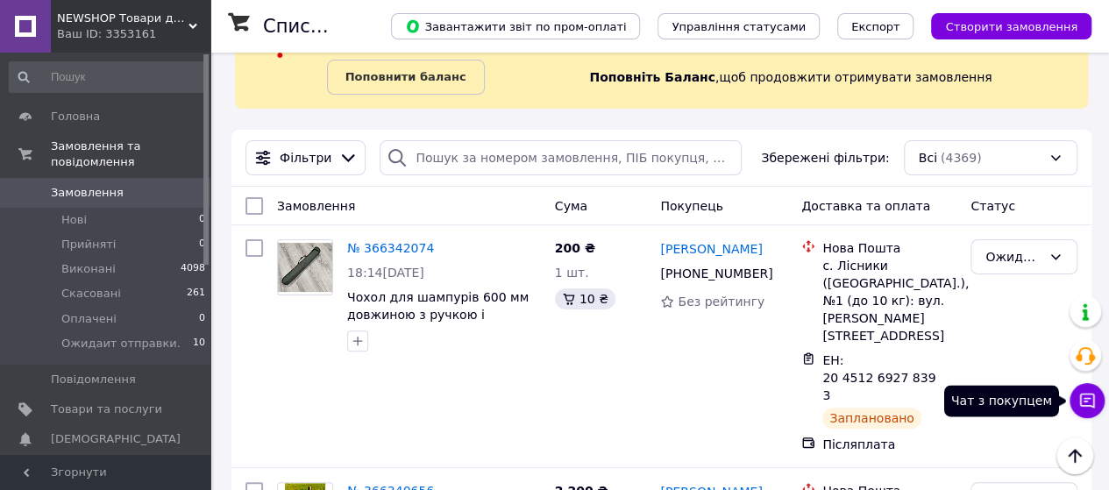
click at [1091, 400] on icon at bounding box center [1087, 401] width 18 height 18
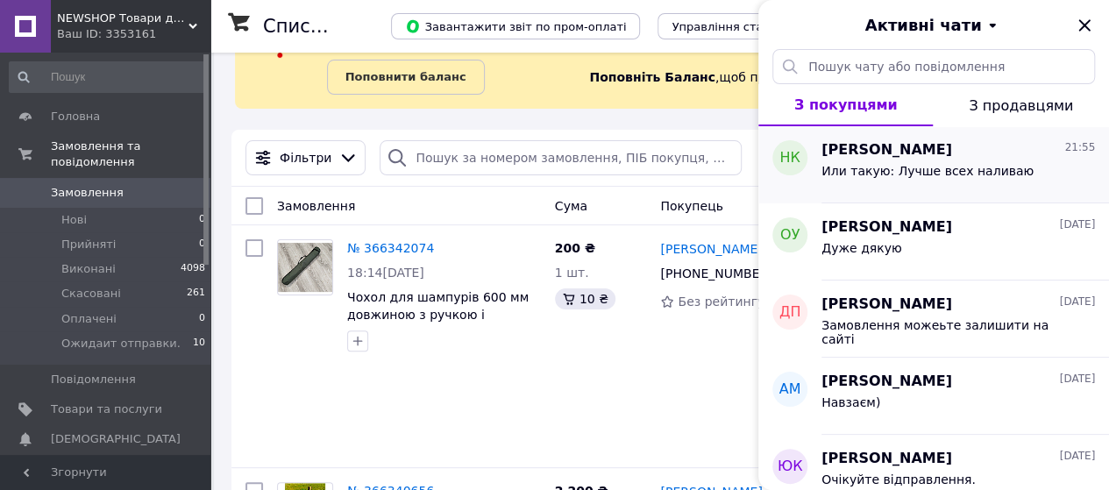
click at [924, 164] on span "Или такую: Лучше всех наливаю" at bounding box center [927, 171] width 212 height 14
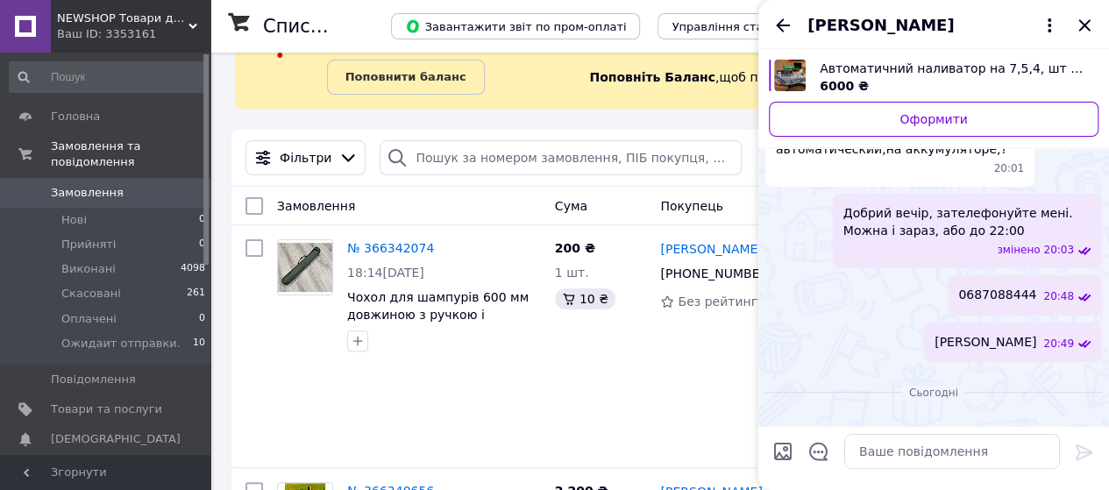
scroll to position [1572, 0]
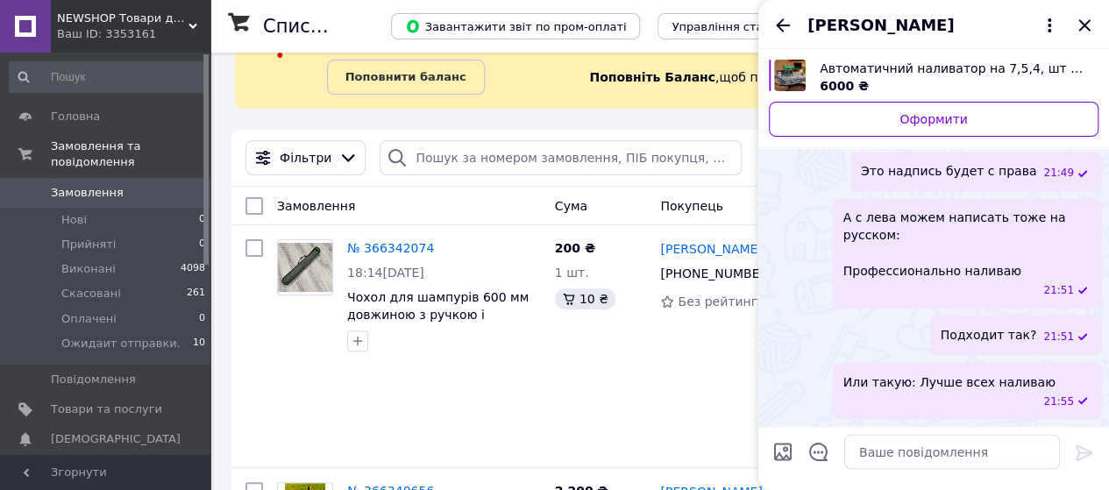
drag, startPoint x: 1082, startPoint y: 24, endPoint x: 958, endPoint y: 96, distance: 143.4
click at [1082, 24] on icon "Закрити" at bounding box center [1083, 24] width 11 height 11
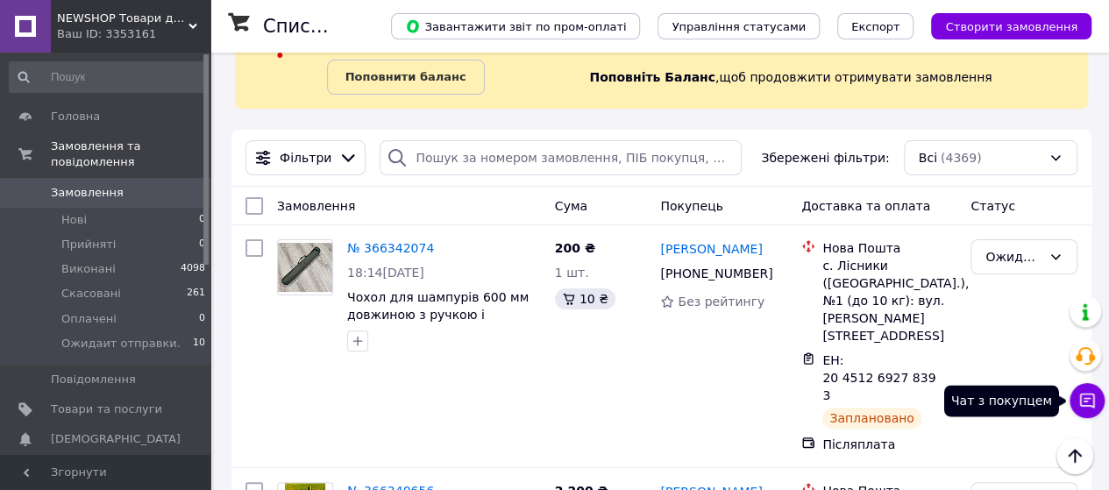
click at [1083, 394] on icon at bounding box center [1087, 401] width 15 height 15
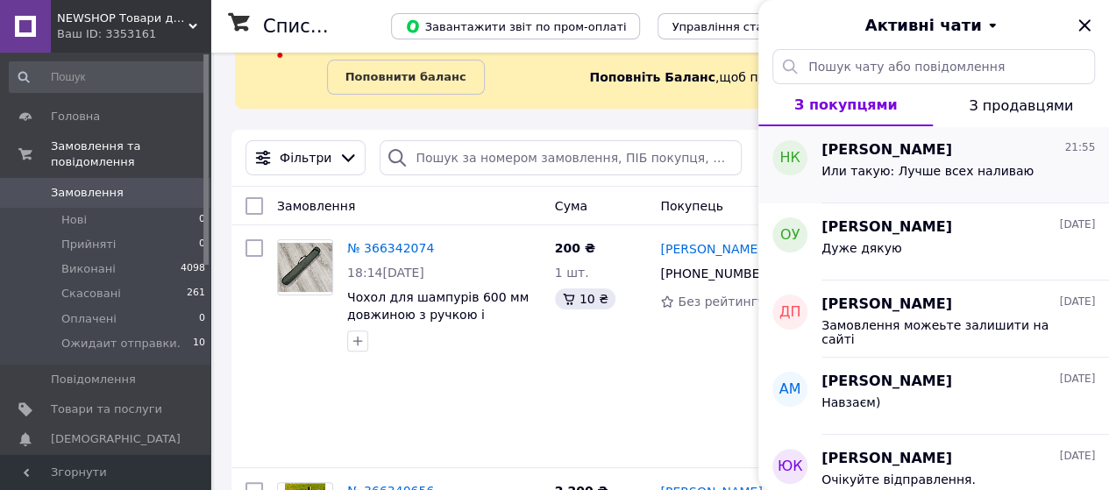
click at [922, 157] on span "[PERSON_NAME]" at bounding box center [886, 150] width 131 height 20
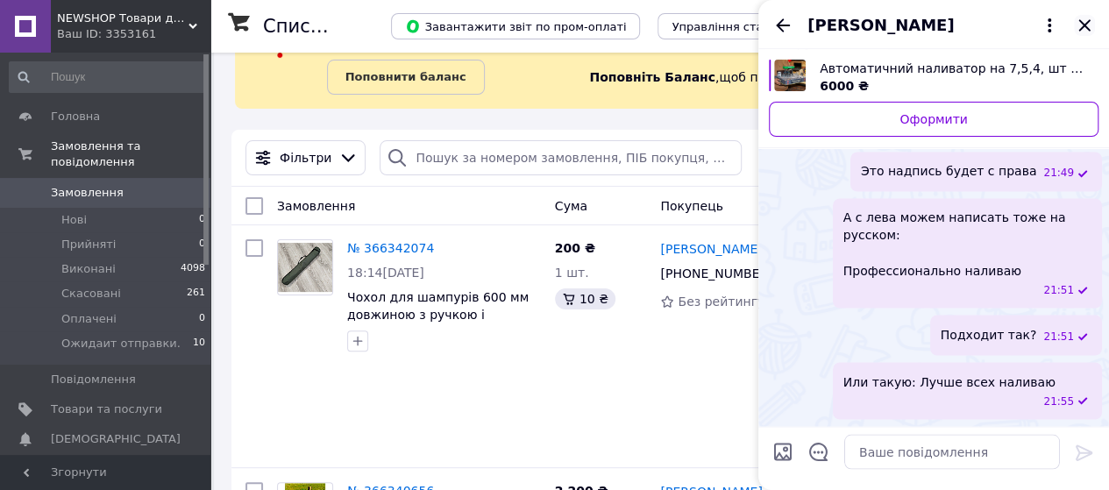
click at [1083, 25] on icon "Закрити" at bounding box center [1083, 24] width 11 height 11
